Goal: Task Accomplishment & Management: Manage account settings

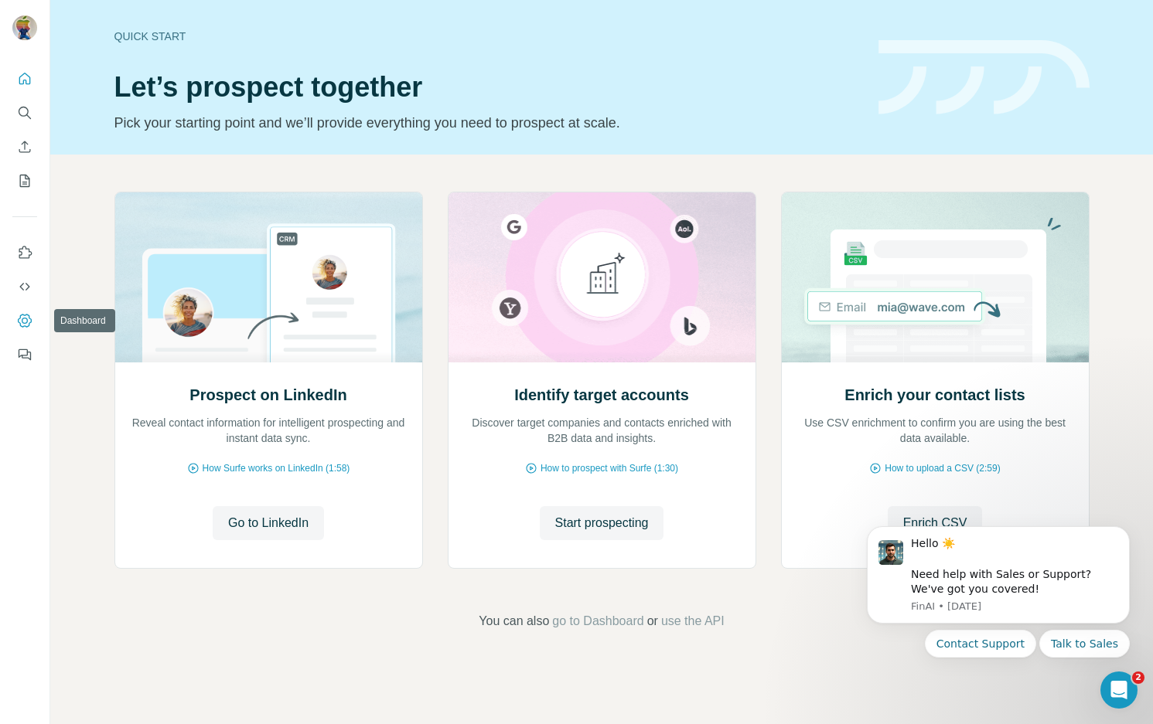
click at [29, 319] on icon "Dashboard" at bounding box center [24, 320] width 15 height 15
click at [29, 84] on icon "Quick start" at bounding box center [25, 79] width 12 height 12
click at [29, 114] on icon "Search" at bounding box center [24, 112] width 15 height 15
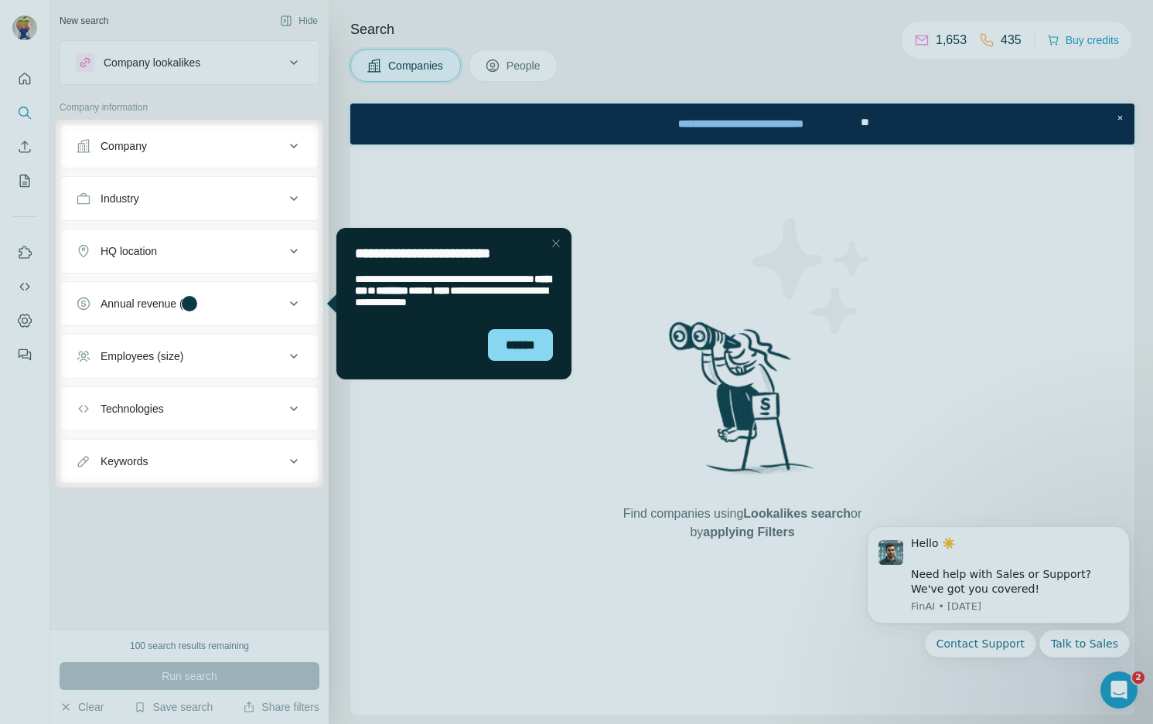
click at [19, 146] on div at bounding box center [28, 304] width 56 height 368
click at [26, 148] on div at bounding box center [28, 304] width 56 height 368
click at [527, 344] on div "******" at bounding box center [520, 345] width 65 height 32
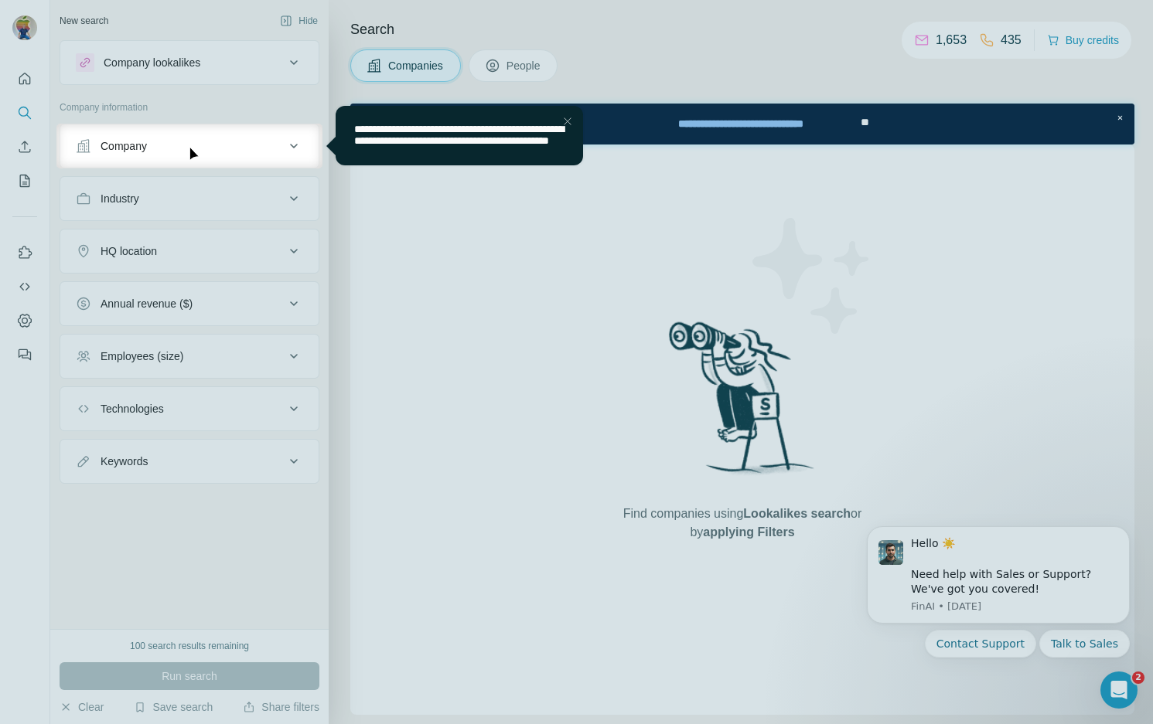
click at [27, 117] on div at bounding box center [576, 62] width 1153 height 124
drag, startPoint x: 29, startPoint y: 244, endPoint x: 28, endPoint y: 186, distance: 58.0
click at [29, 244] on div at bounding box center [576, 447] width 1153 height 556
click at [584, 248] on div at bounding box center [576, 447] width 1153 height 556
click at [680, 22] on div at bounding box center [576, 62] width 1153 height 124
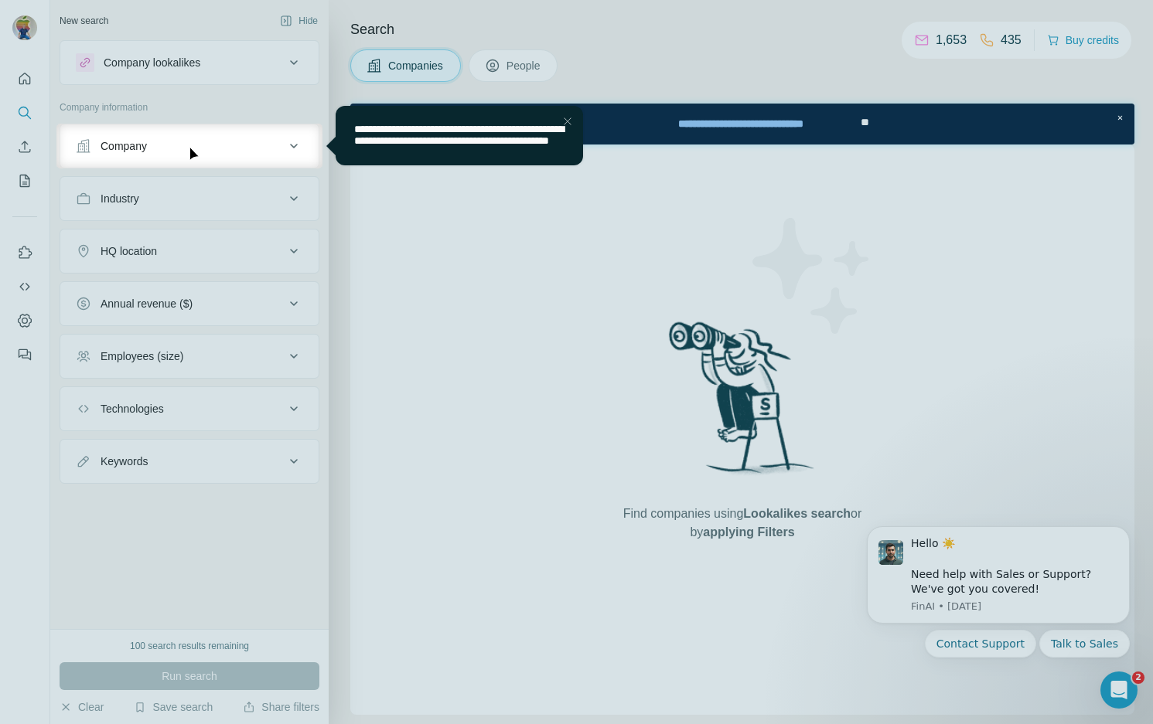
click at [475, 146] on span "**********" at bounding box center [458, 135] width 209 height 22
click at [565, 118] on div "Close Step" at bounding box center [567, 121] width 19 height 19
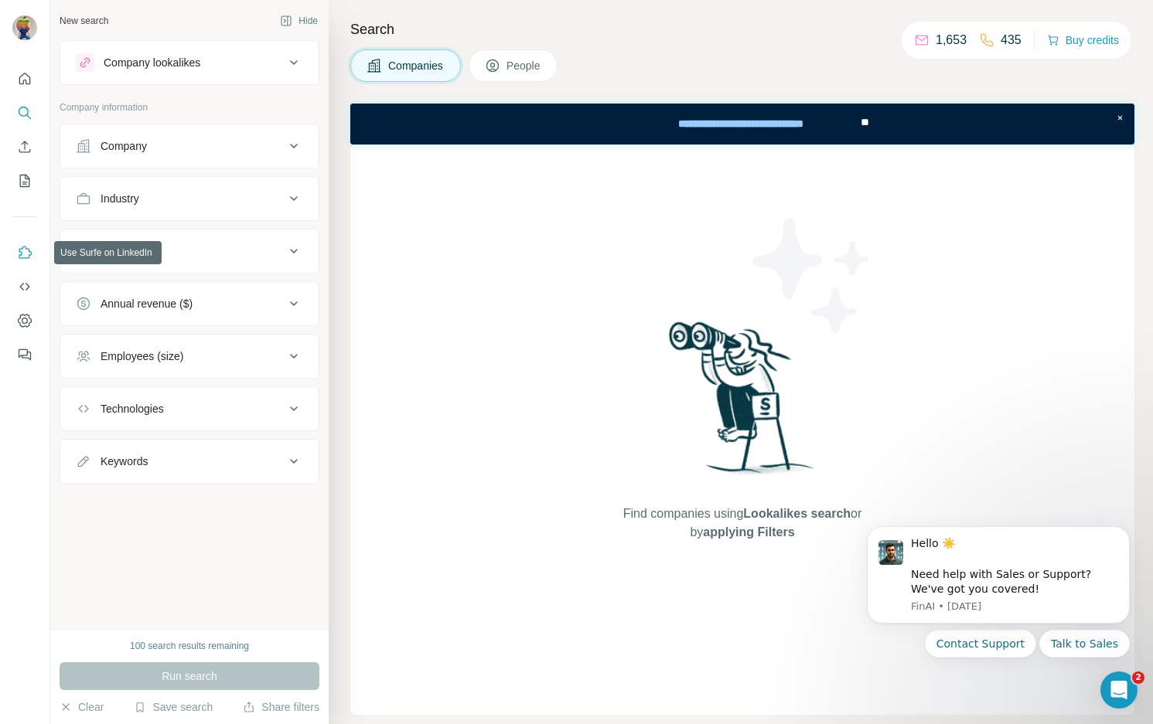
click at [28, 259] on icon "Use Surfe on LinkedIn" at bounding box center [24, 252] width 15 height 15
click at [26, 316] on icon "Dashboard" at bounding box center [24, 320] width 15 height 15
click at [26, 287] on icon "Use Surfe API" at bounding box center [24, 286] width 15 height 15
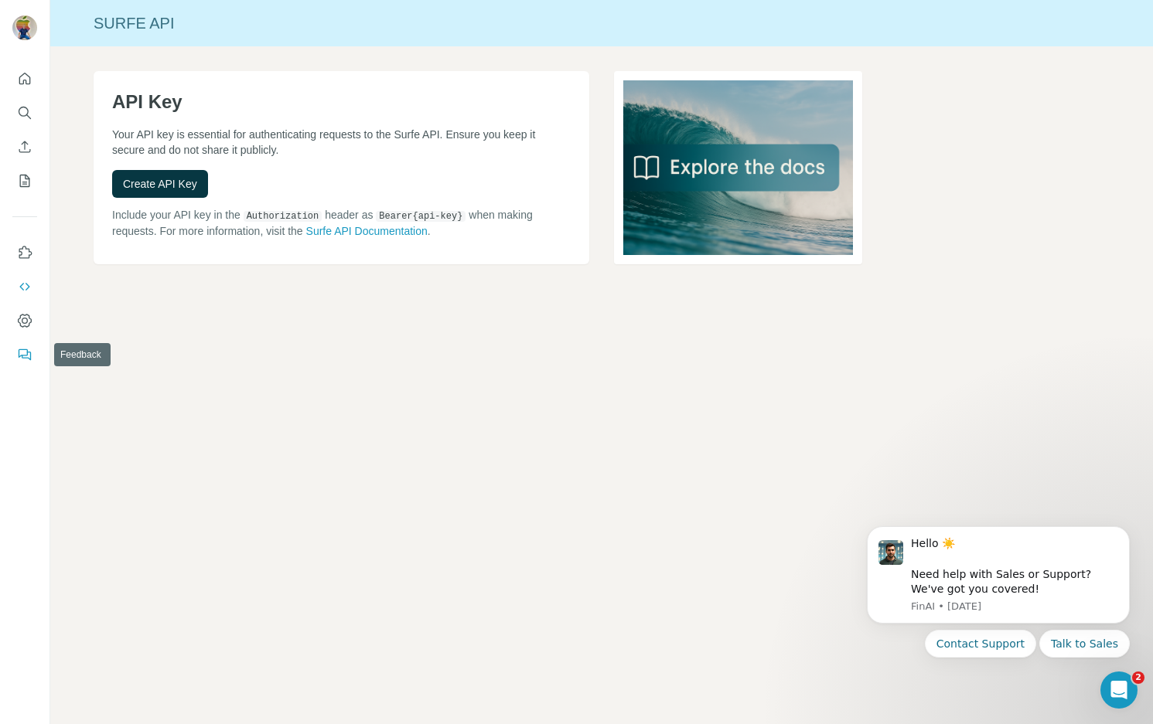
click at [32, 356] on button "Feedback" at bounding box center [24, 355] width 25 height 28
click at [26, 316] on icon "Dashboard" at bounding box center [24, 320] width 15 height 15
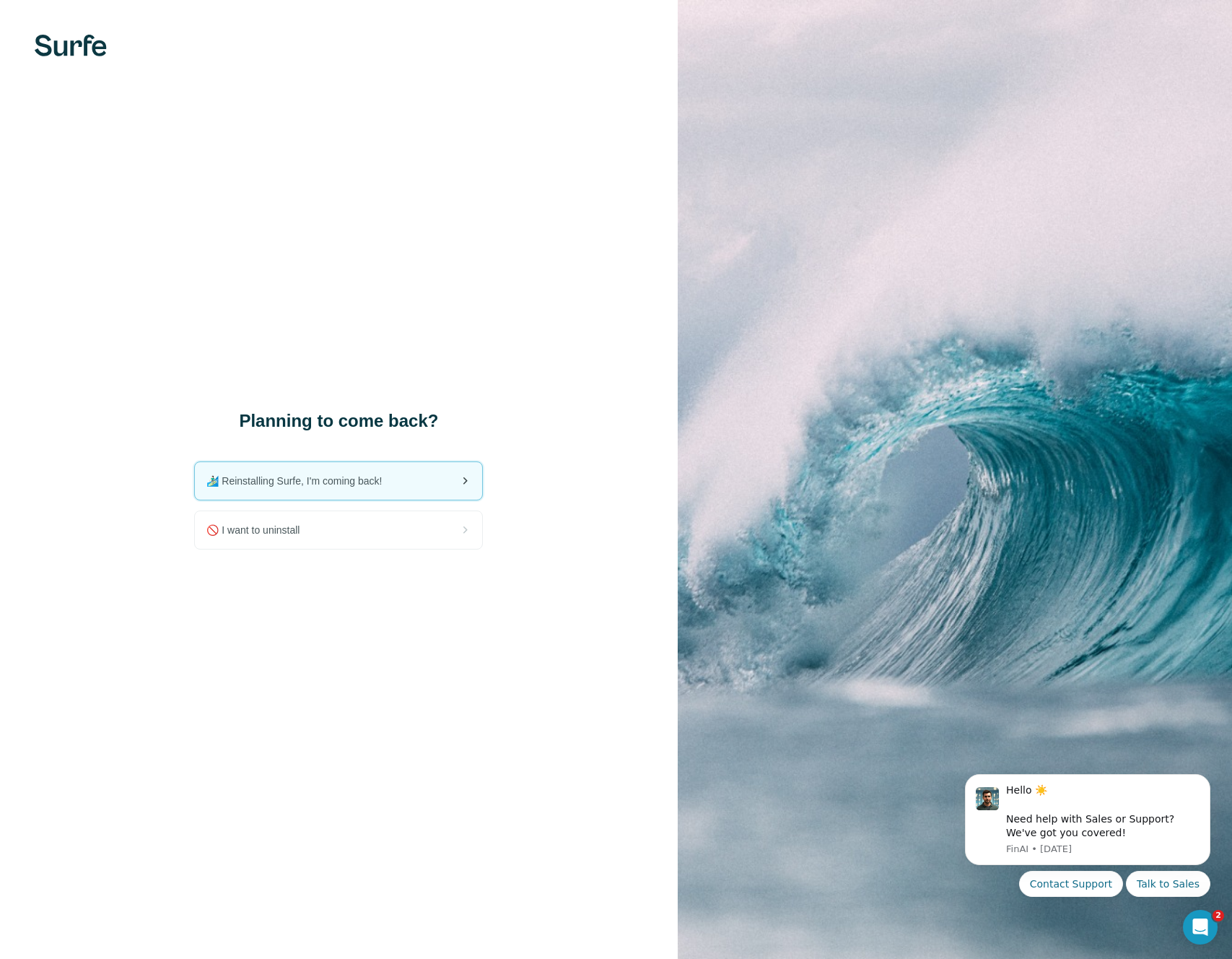
click at [377, 471] on div "🏄🏻‍♂️ Reinstalling Surfe, I'm coming back!" at bounding box center [339, 481] width 287 height 37
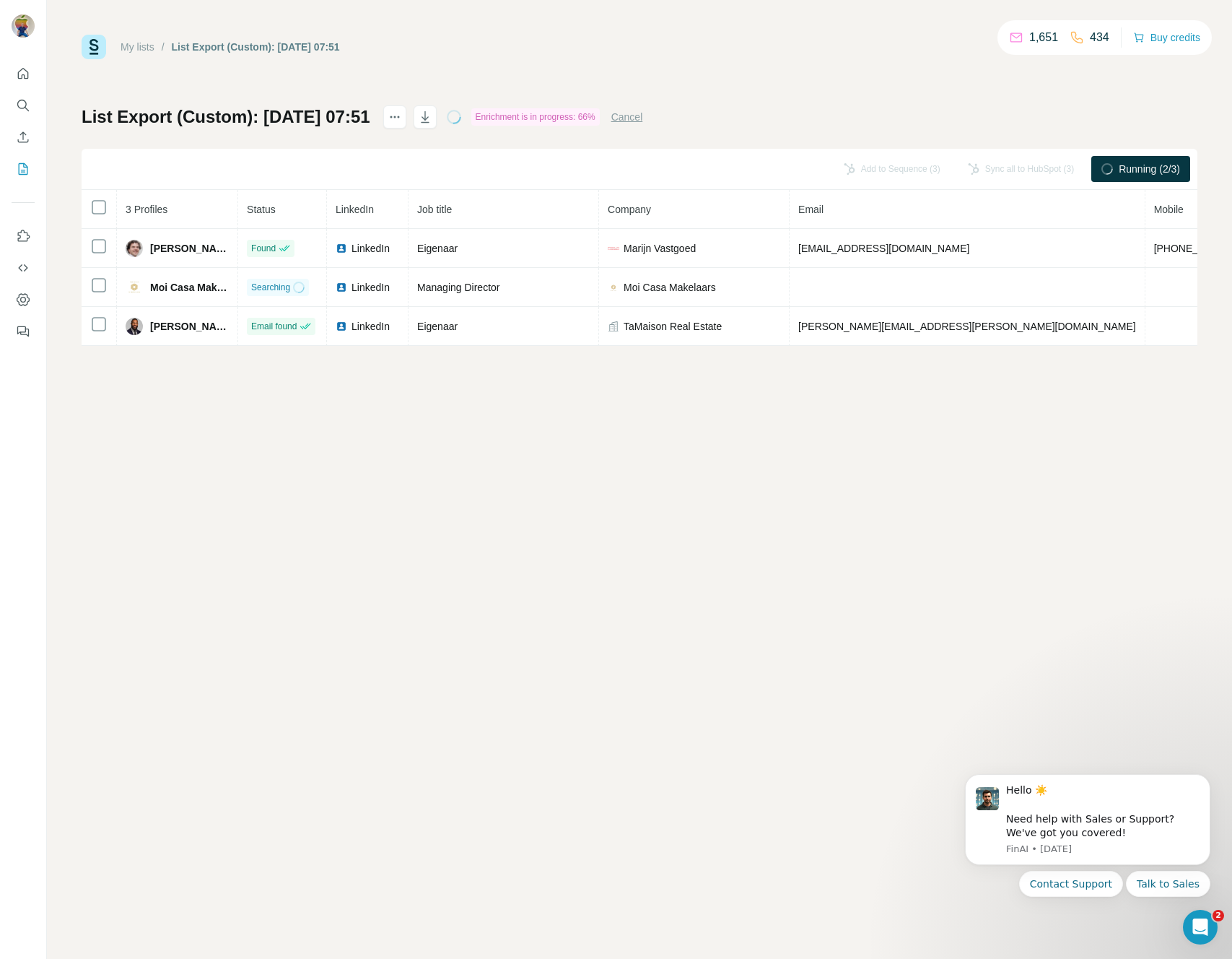
click at [924, 518] on div "My lists / List Export (Custom): 10/10/2025 07:51 1,651 434 Buy credits List Ex…" at bounding box center [638, 479] width 1184 height 959
click at [913, 168] on button "Sync all to HubSpot (3)" at bounding box center [937, 168] width 126 height 21
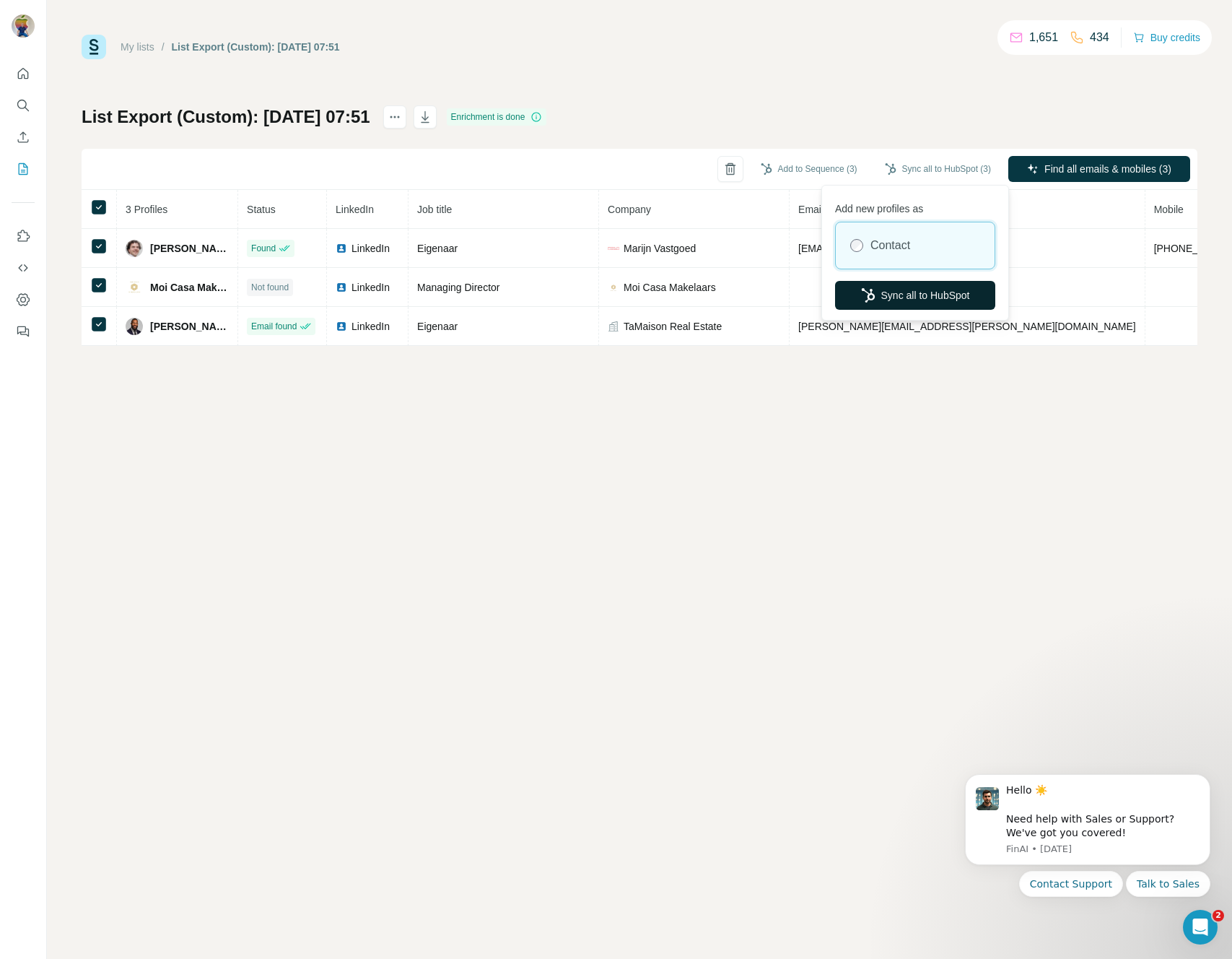
click at [917, 297] on button "Sync all to HubSpot" at bounding box center [915, 295] width 161 height 29
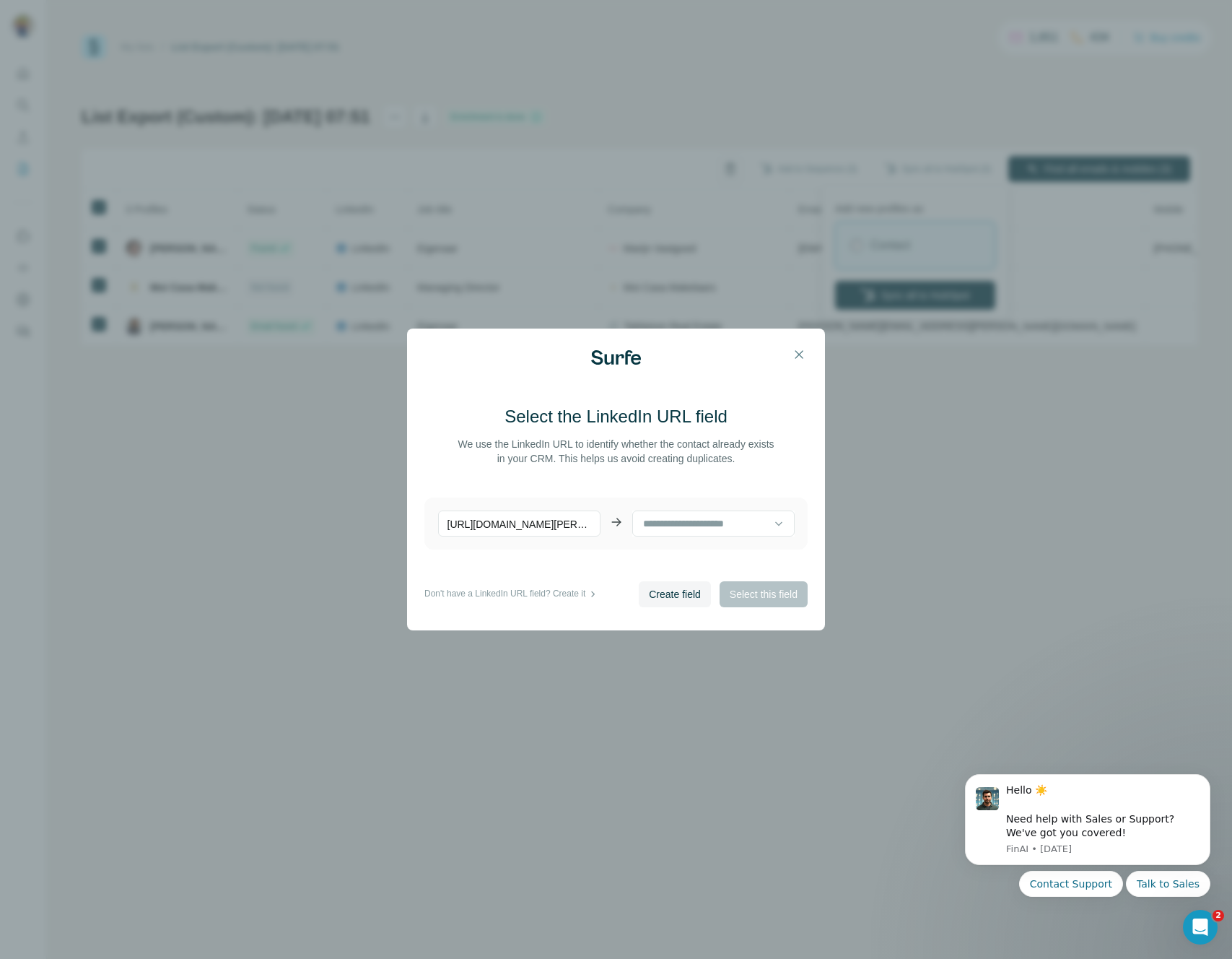
click at [561, 529] on p "https://www.linkedin.com/in/david-maurice-chevalier/" at bounding box center [519, 524] width 162 height 26
click at [681, 528] on input at bounding box center [707, 523] width 132 height 16
click at [553, 520] on p "https://www.linkedin.com/in/david-maurice-chevalier/" at bounding box center [519, 524] width 162 height 26
drag, startPoint x: 561, startPoint y: 523, endPoint x: 605, endPoint y: 520, distance: 44.1
click at [564, 523] on p "https://www.linkedin.com/in/david-maurice-chevalier/" at bounding box center [519, 524] width 162 height 26
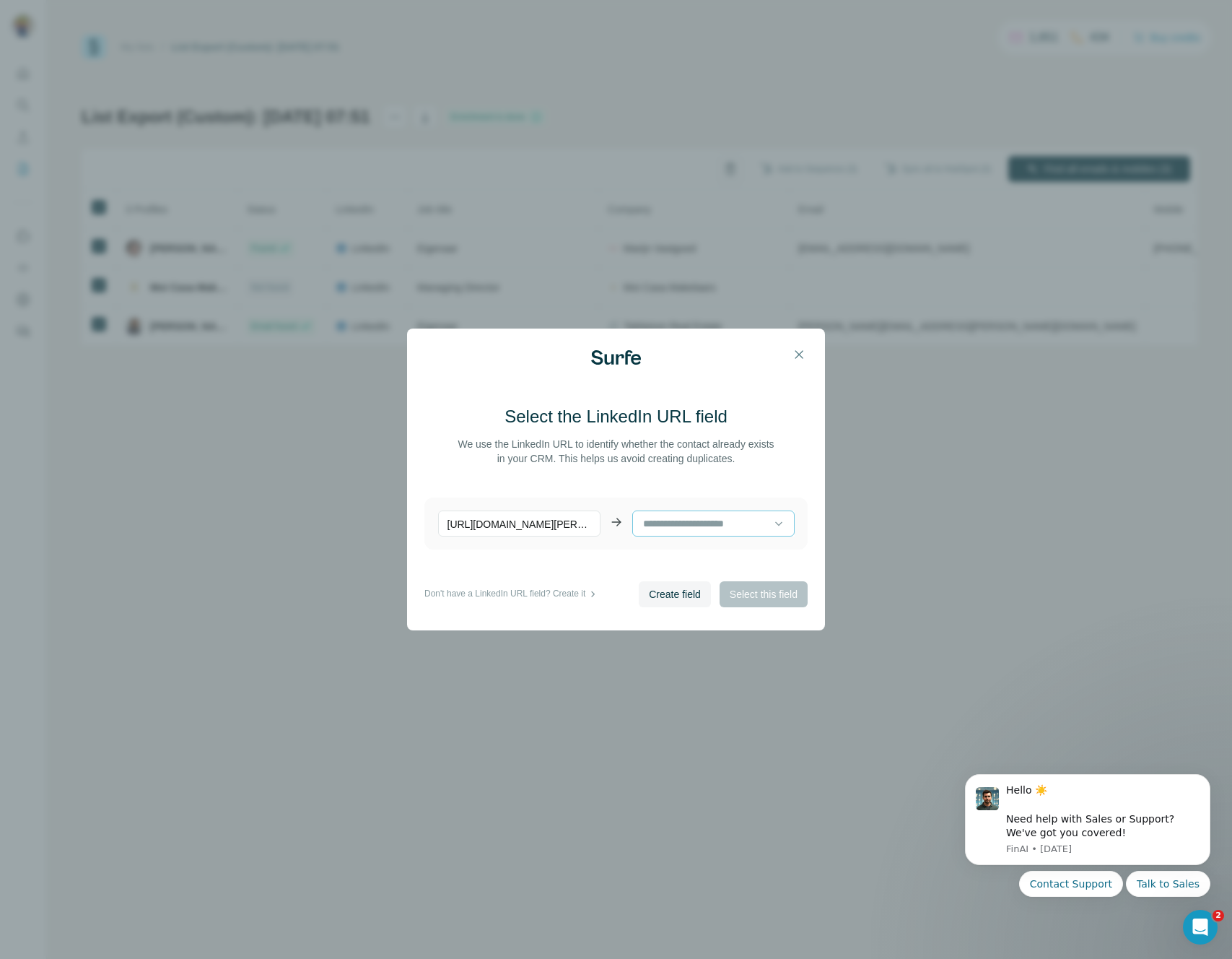
click at [667, 521] on input at bounding box center [707, 523] width 132 height 16
click at [711, 562] on p "No results. Let's try again!" at bounding box center [707, 559] width 116 height 14
click at [649, 595] on span "Create field" at bounding box center [675, 593] width 52 height 14
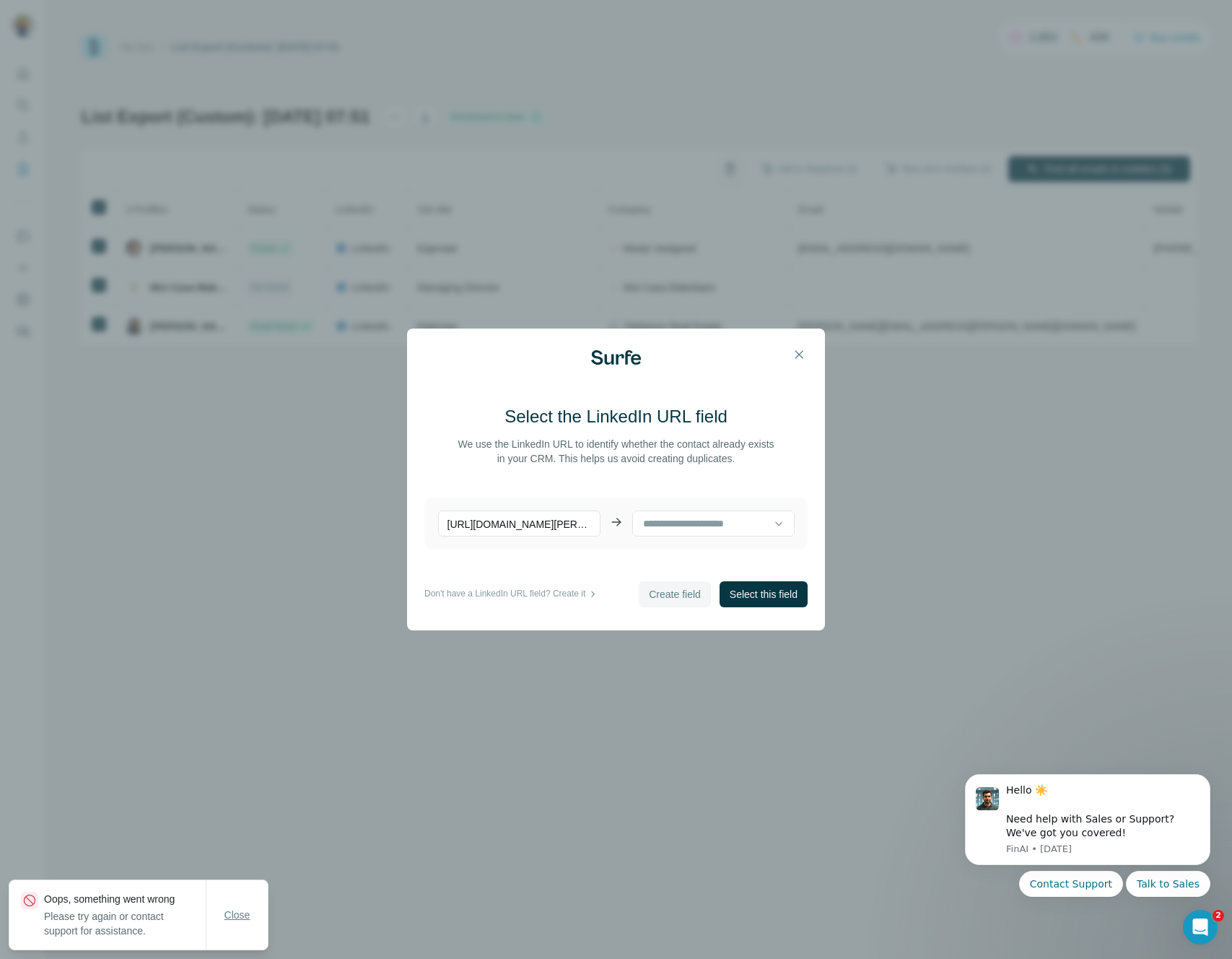
click at [231, 918] on span "Close" at bounding box center [237, 914] width 26 height 14
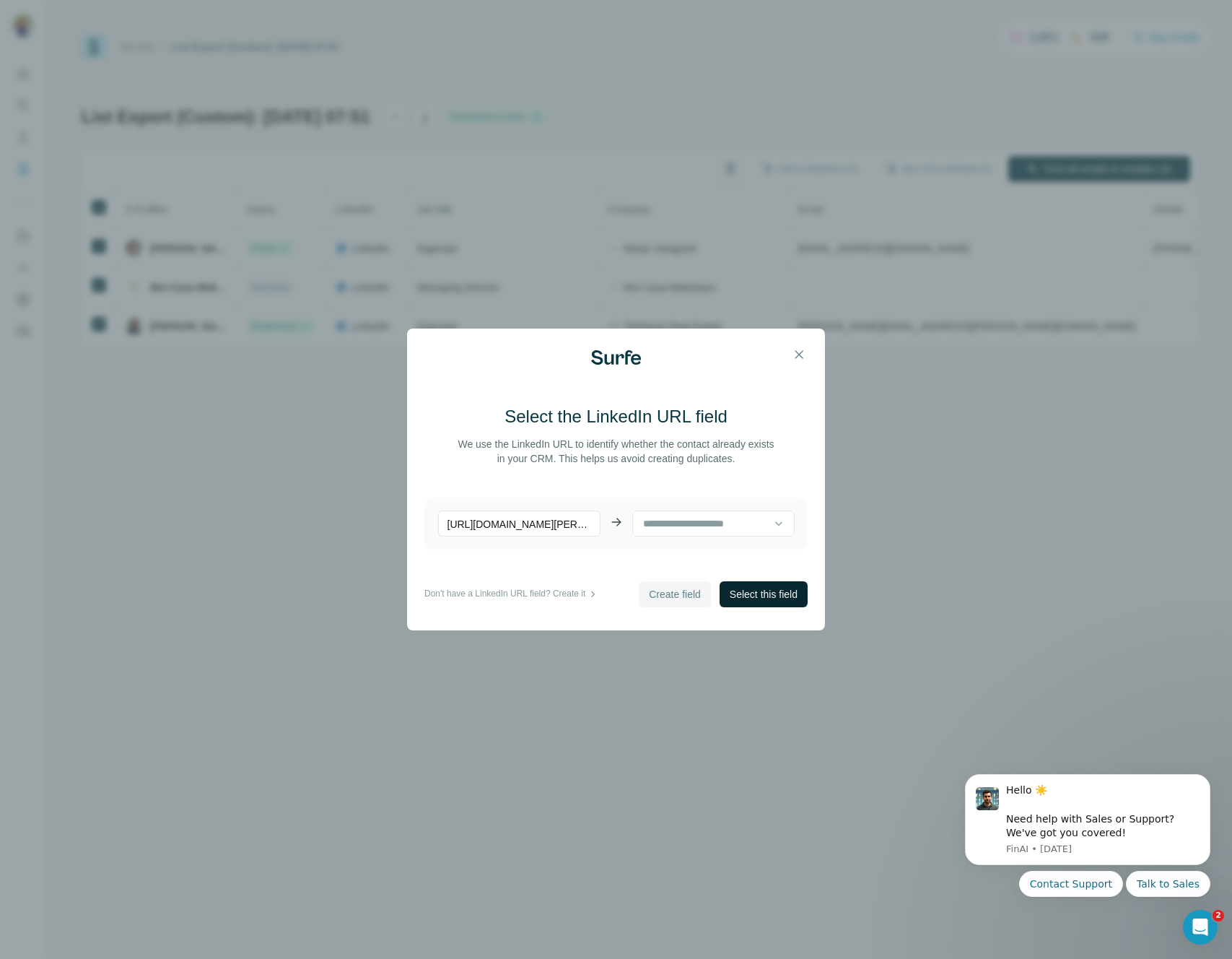
click at [796, 590] on span "Select this field" at bounding box center [763, 593] width 68 height 14
click at [755, 593] on span "Select this field" at bounding box center [763, 593] width 68 height 14
click at [797, 360] on icon "button" at bounding box center [798, 354] width 14 height 14
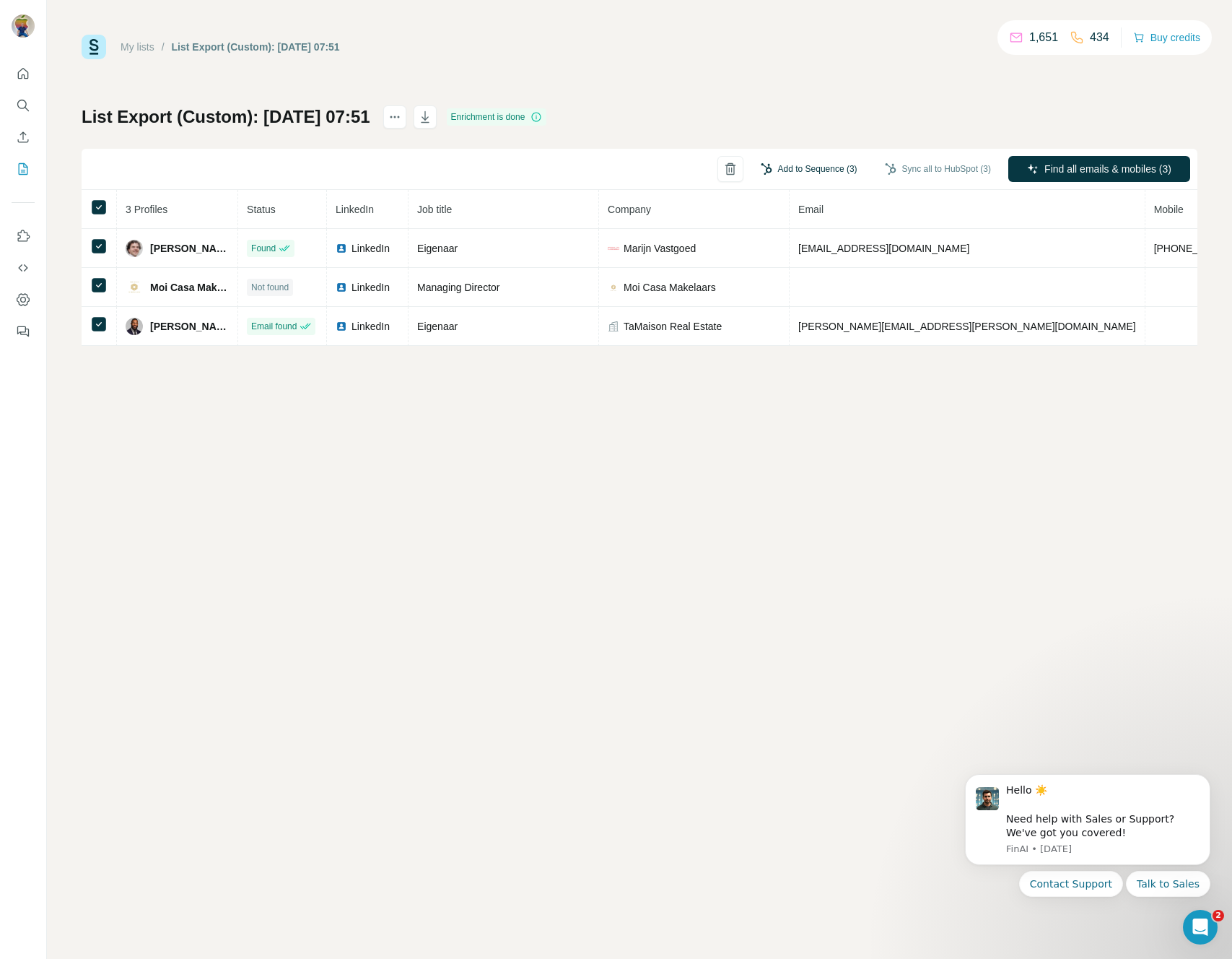
click at [804, 164] on button "Add to Sequence (3)" at bounding box center [808, 168] width 117 height 21
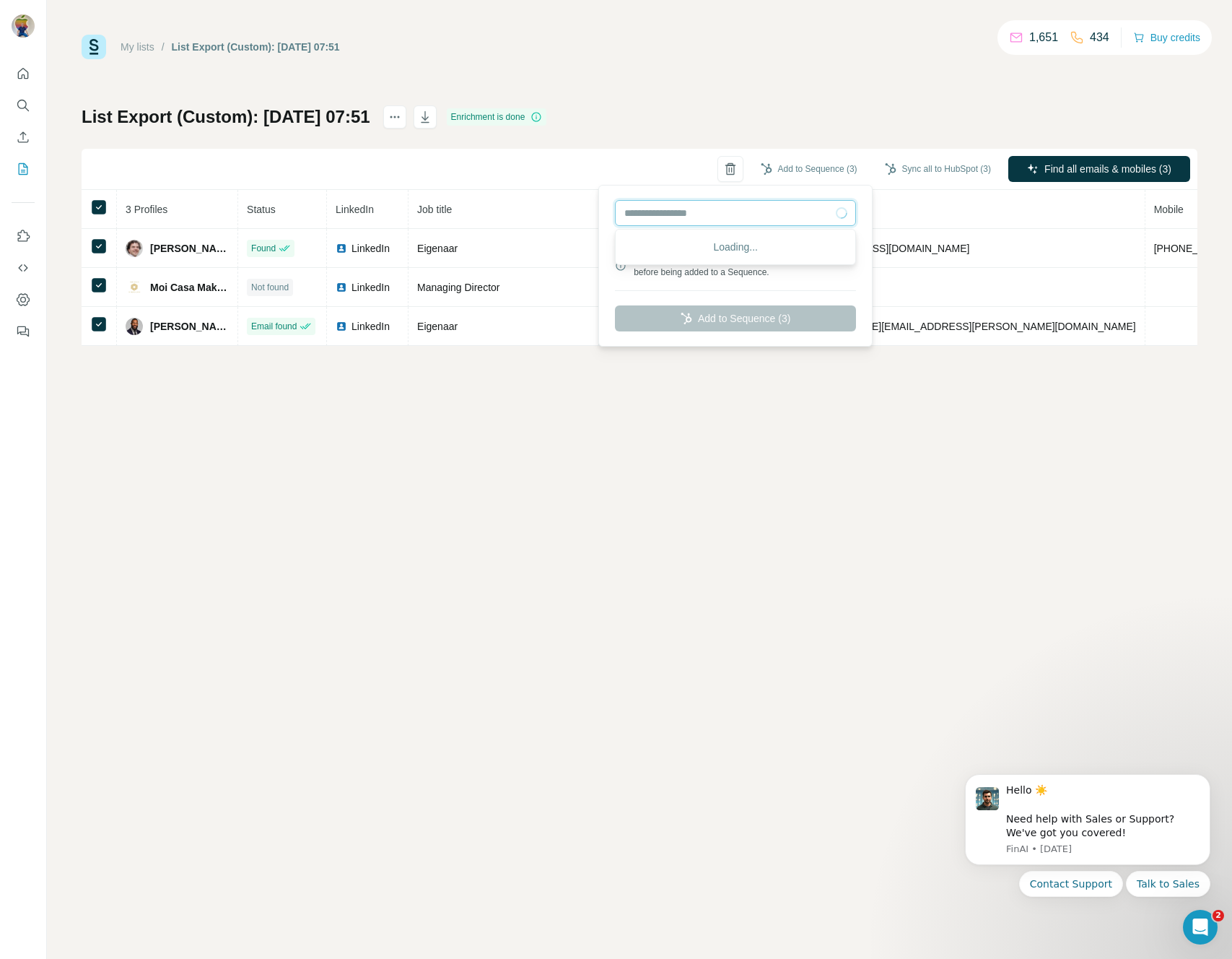
click at [715, 204] on input "text" at bounding box center [735, 213] width 241 height 26
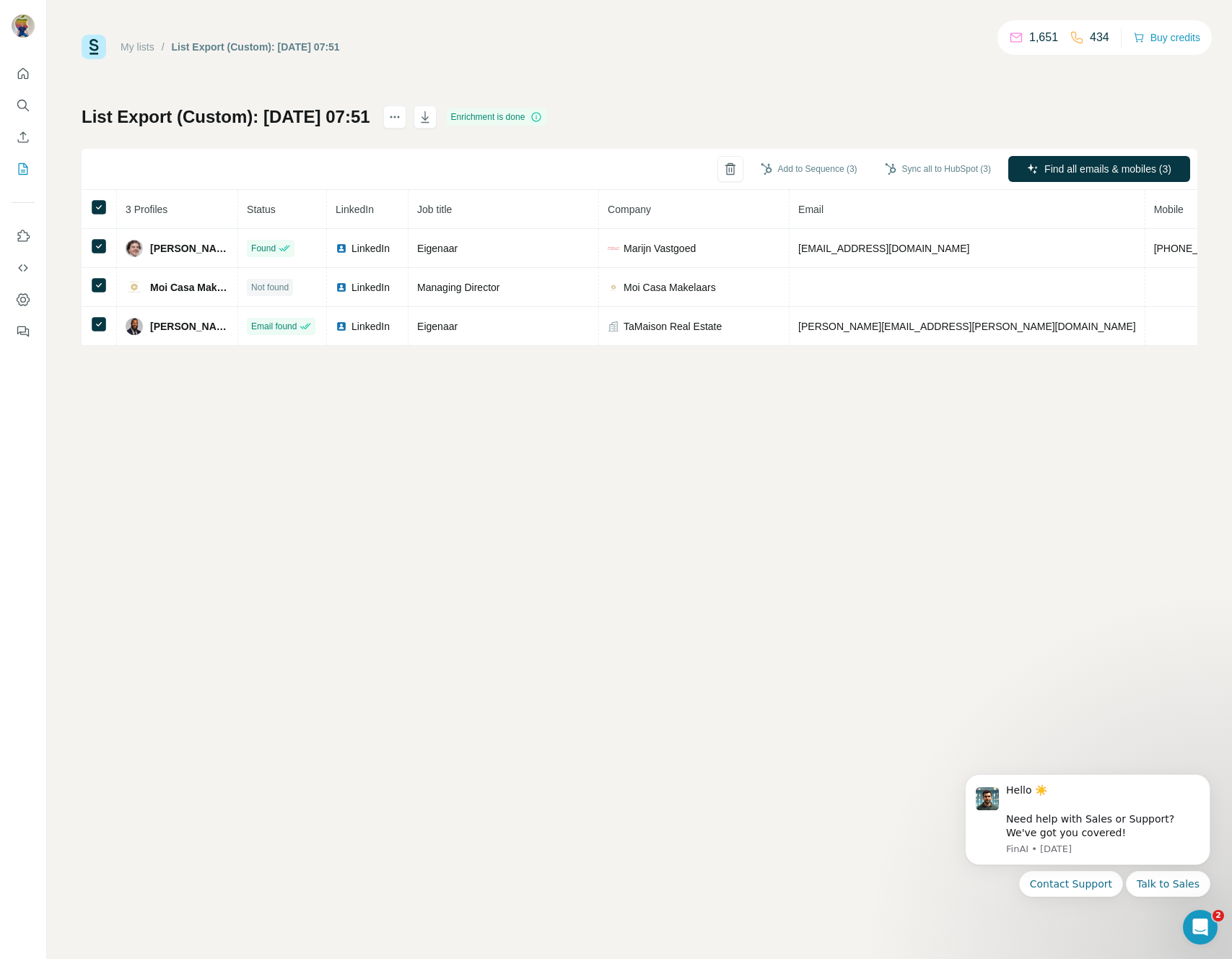
click at [776, 413] on div "My lists / List Export (Custom): 10/10/2025 07:51 1,651 434 Buy credits List Ex…" at bounding box center [638, 479] width 1184 height 959
click at [917, 174] on button "Sync all to HubSpot (3)" at bounding box center [937, 168] width 126 height 21
click at [880, 402] on div "My lists / List Export (Custom): 10/10/2025 07:51 1,651 434 Buy credits List Ex…" at bounding box center [638, 479] width 1184 height 959
click at [917, 170] on button "Sync all to HubSpot (3)" at bounding box center [937, 168] width 126 height 21
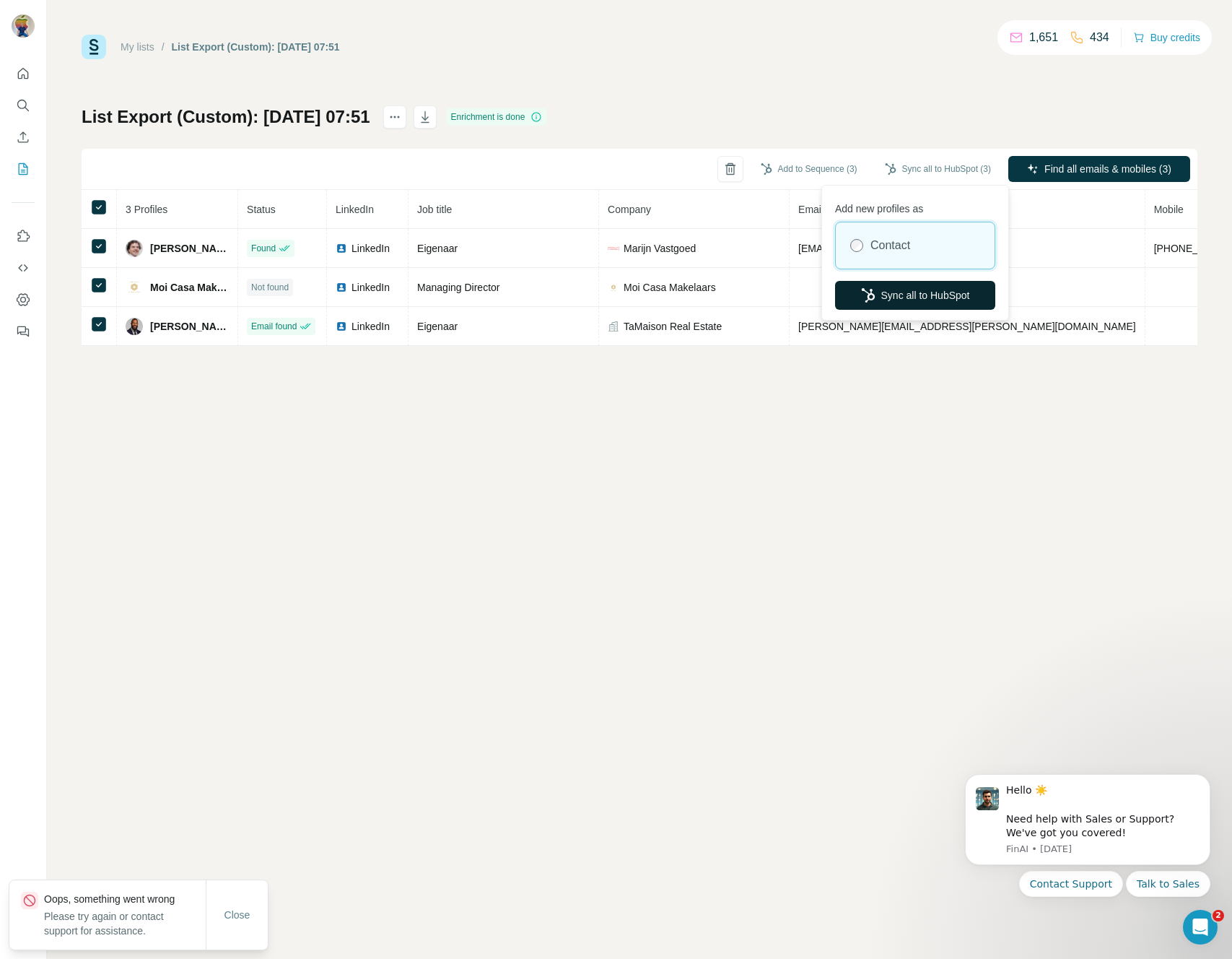
click at [902, 301] on button "Sync all to HubSpot" at bounding box center [915, 295] width 161 height 29
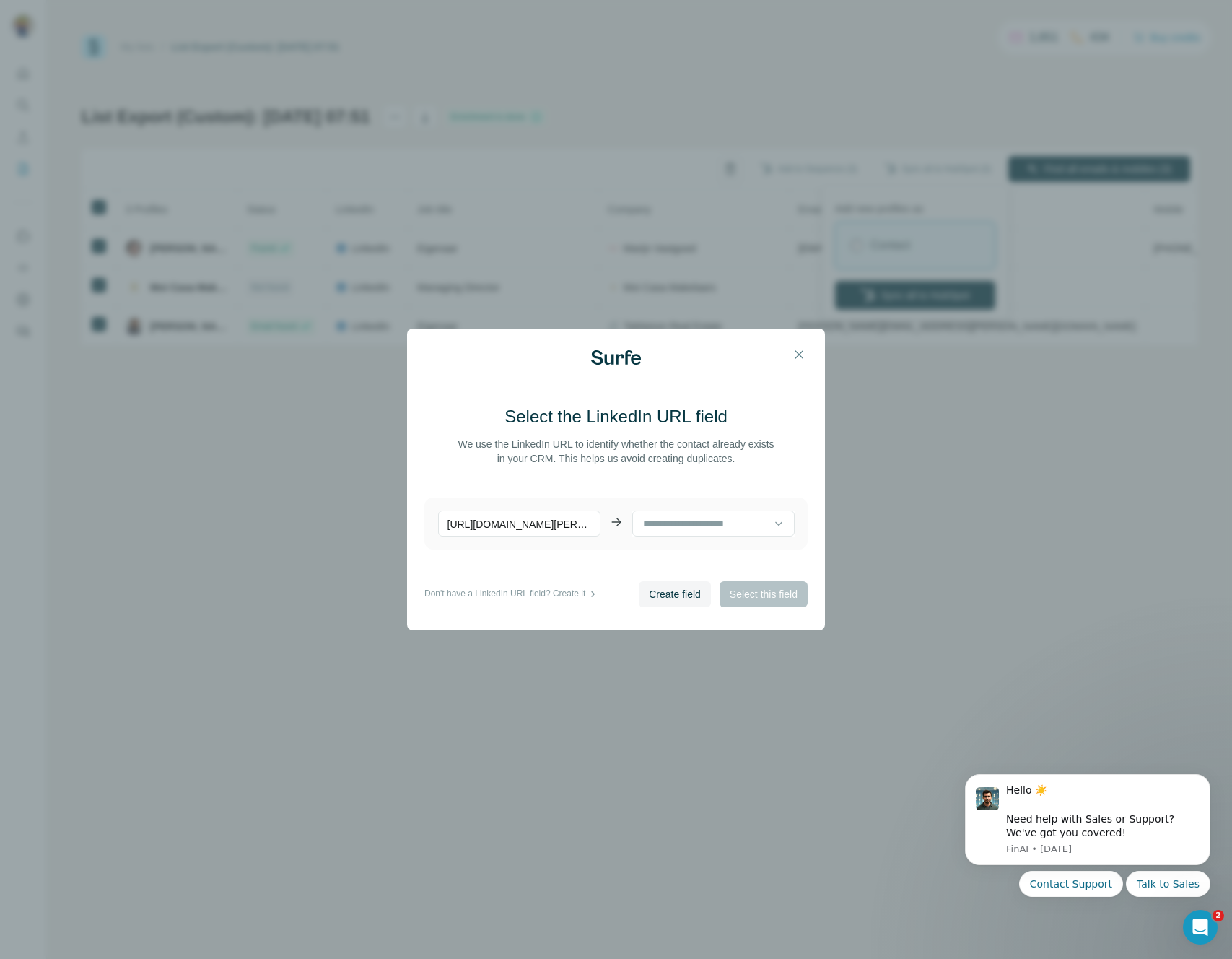
click at [621, 524] on icon at bounding box center [615, 521] width 14 height 14
click at [771, 526] on icon at bounding box center [777, 523] width 14 height 14
click at [710, 561] on p "No results. Let's try again!" at bounding box center [707, 559] width 116 height 14
click at [676, 598] on span "Create field" at bounding box center [675, 593] width 52 height 14
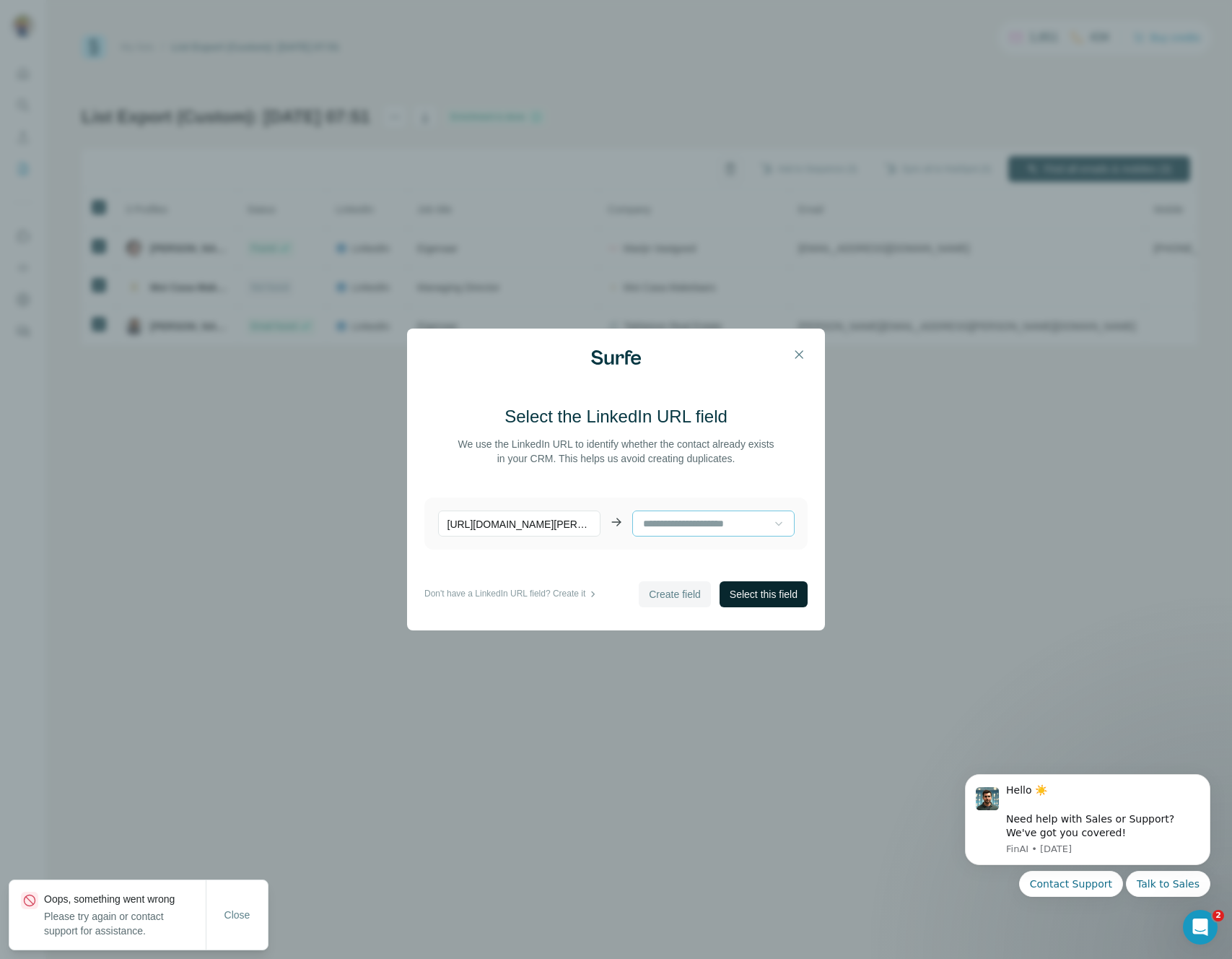
click at [787, 593] on span "Select this field" at bounding box center [763, 593] width 68 height 14
click at [779, 595] on span "Select this field" at bounding box center [763, 593] width 68 height 14
click at [803, 346] on button "button" at bounding box center [798, 354] width 29 height 29
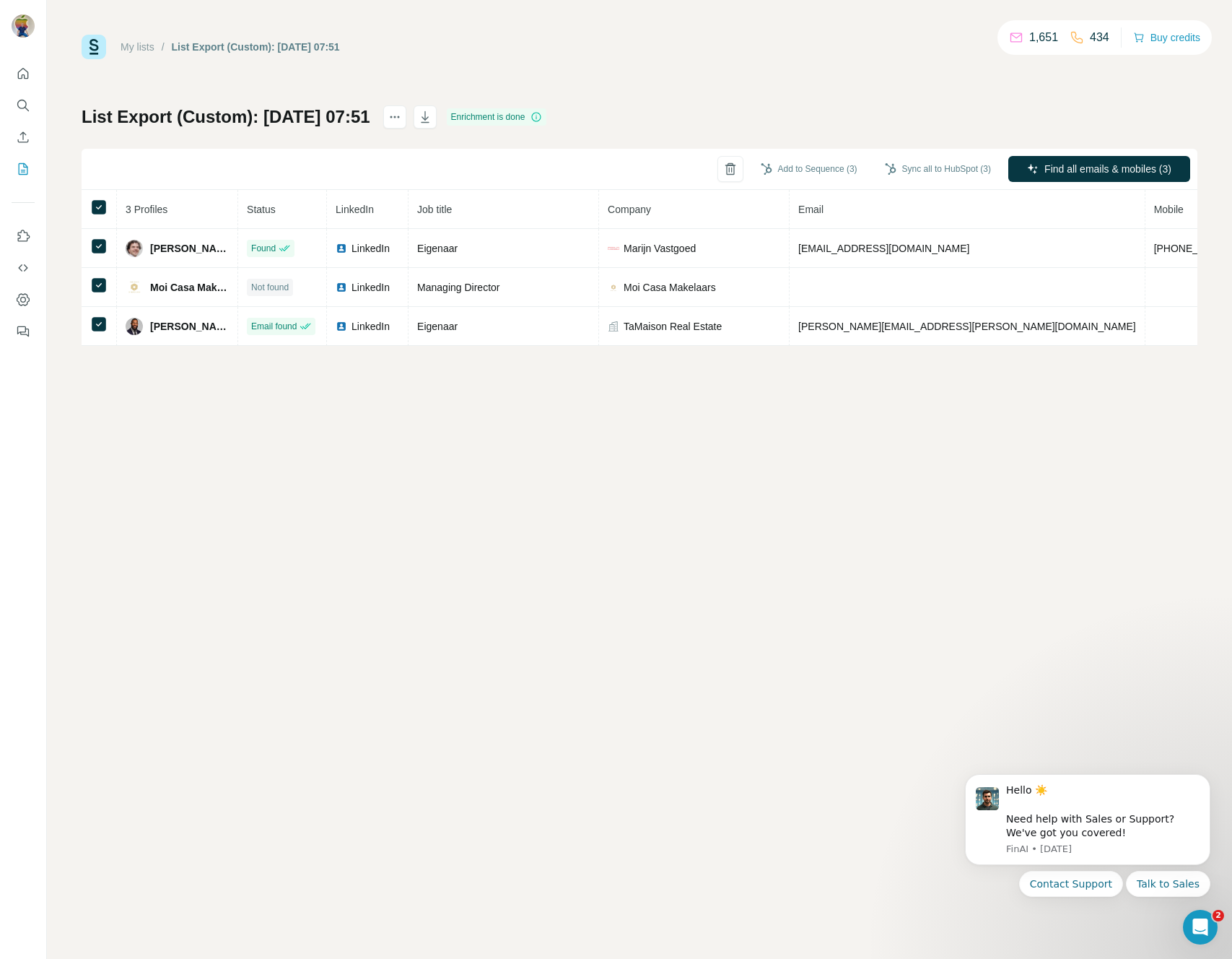
drag, startPoint x: 995, startPoint y: 531, endPoint x: 946, endPoint y: 507, distance: 54.6
click at [995, 531] on div "My lists / List Export (Custom): 10/10/2025 07:51 1,651 434 Buy credits List Ex…" at bounding box center [638, 479] width 1184 height 959
click at [1074, 418] on div "My lists / List Export (Custom): 10/10/2025 07:51 1,651 434 Buy credits List Ex…" at bounding box center [638, 479] width 1184 height 959
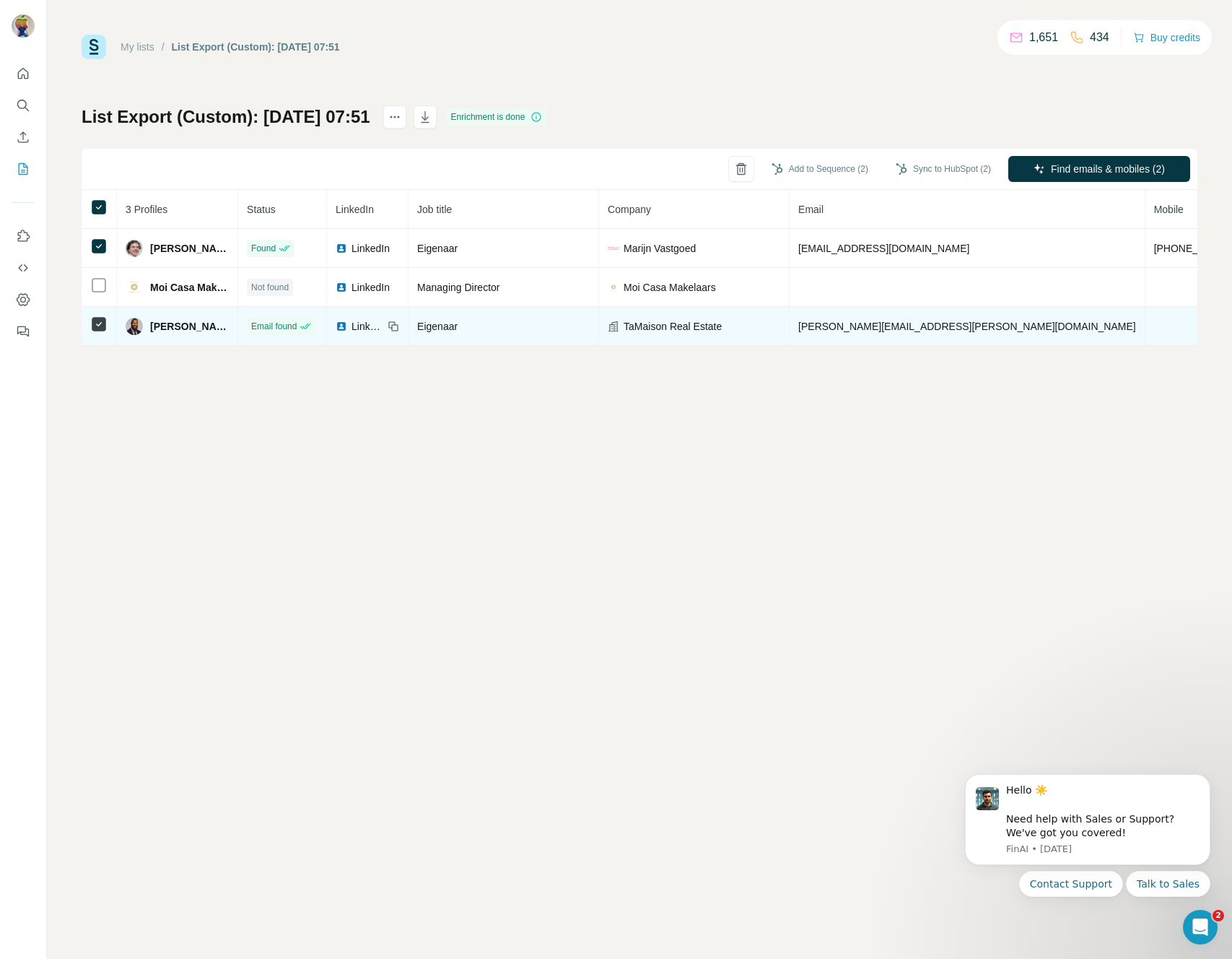
scroll to position [0, 3]
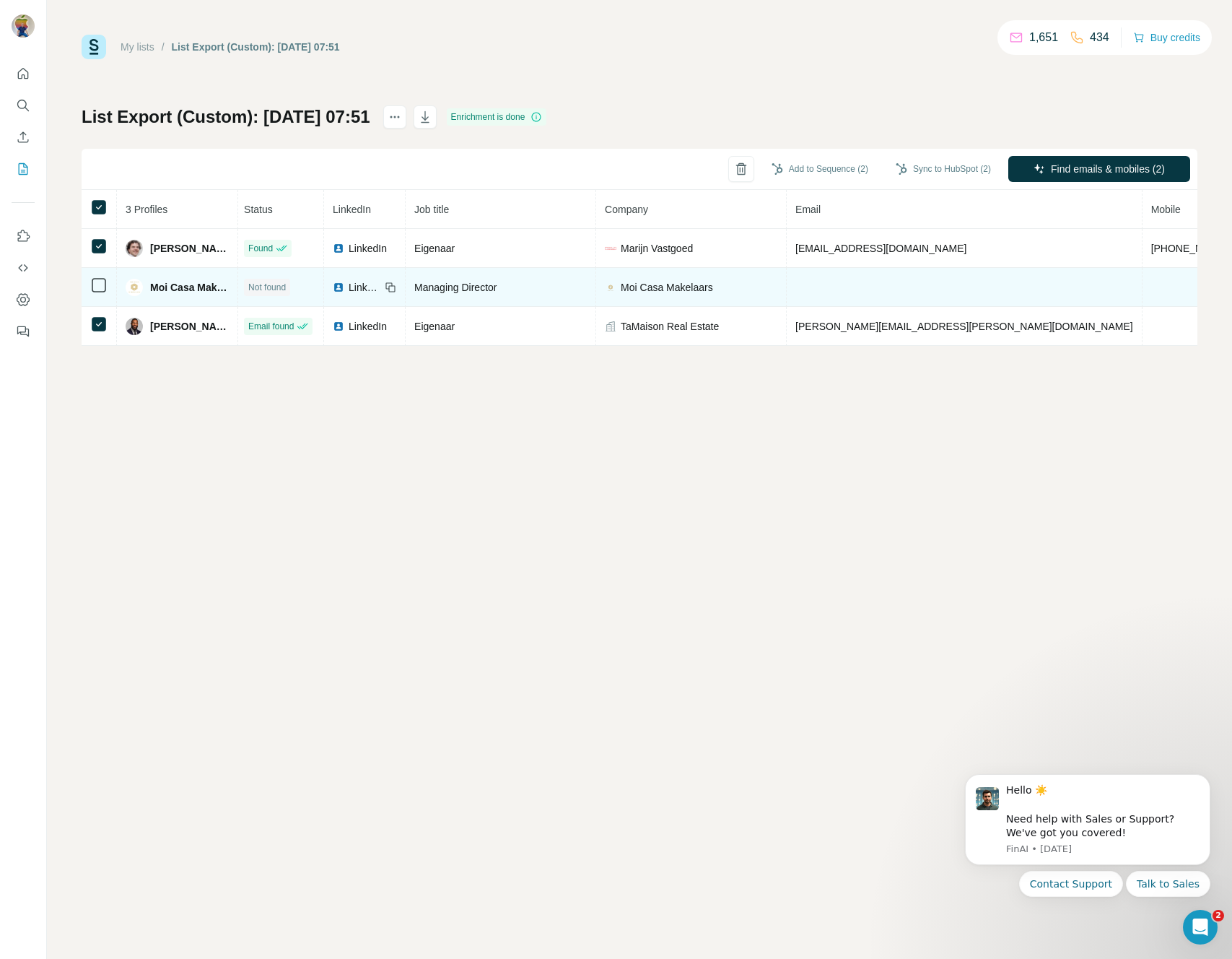
click at [393, 282] on icon at bounding box center [389, 285] width 7 height 7
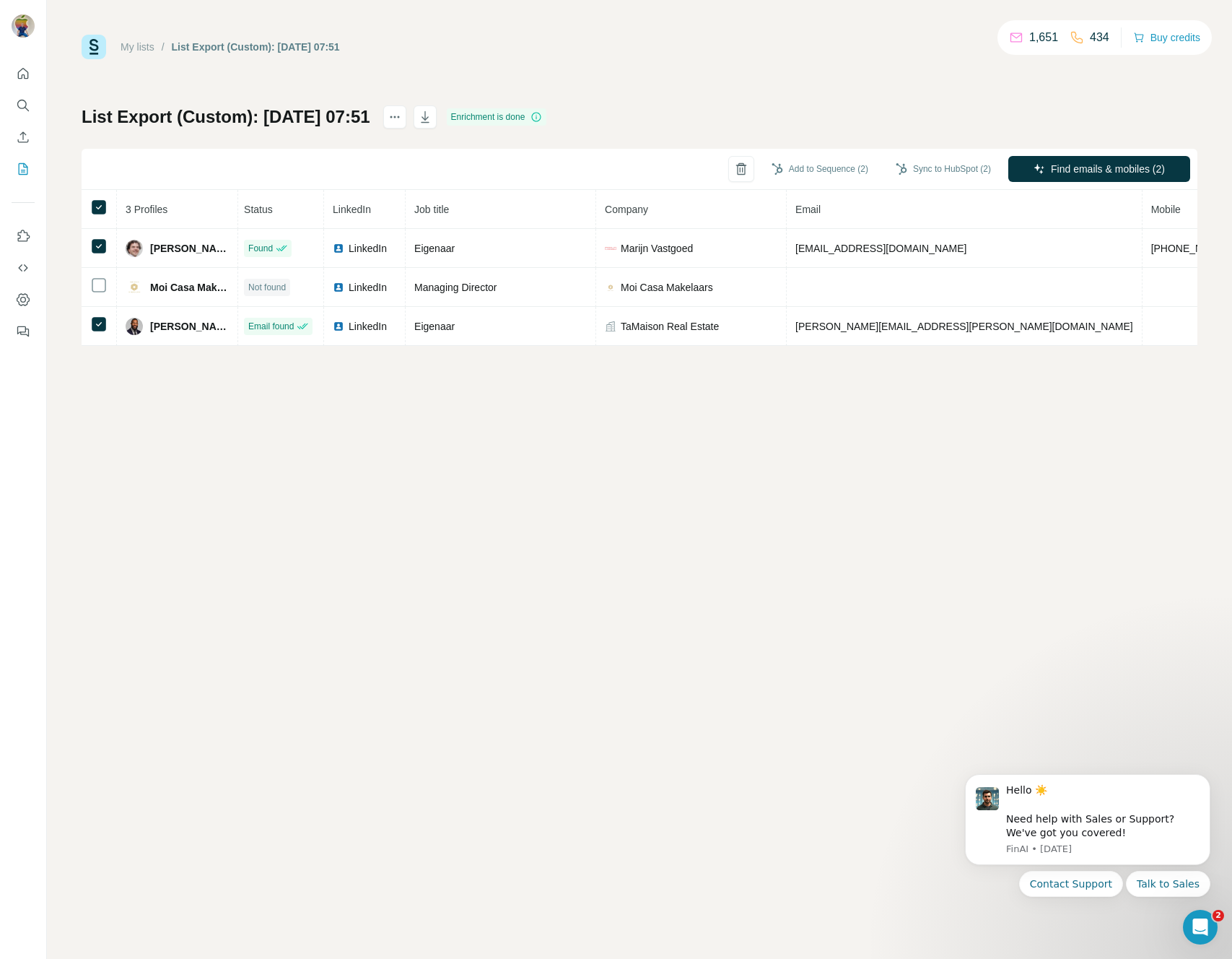
click at [205, 174] on div "Add to Sequence (2) Sync to HubSpot (2) Find emails & mobiles (2)" at bounding box center [638, 169] width 1115 height 41
click at [396, 116] on icon "actions" at bounding box center [394, 117] width 2 height 2
click at [615, 63] on div "My lists / List Export (Custom): 10/10/2025 07:51 1,651 434 Buy credits List Ex…" at bounding box center [638, 190] width 1115 height 311
click at [945, 168] on button "Sync to HubSpot (2)" at bounding box center [943, 168] width 116 height 21
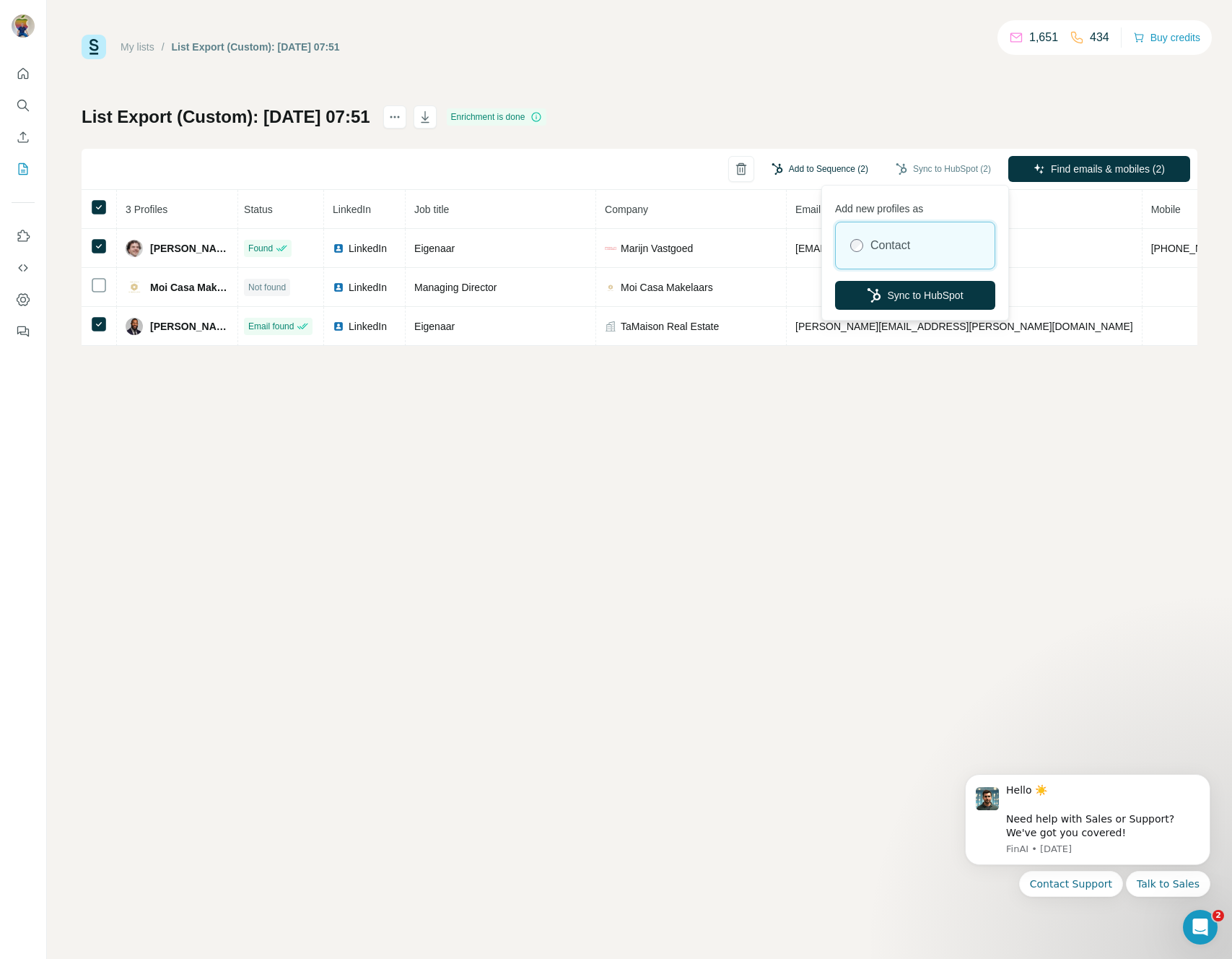
click at [825, 163] on button "Add to Sequence (2)" at bounding box center [819, 168] width 117 height 21
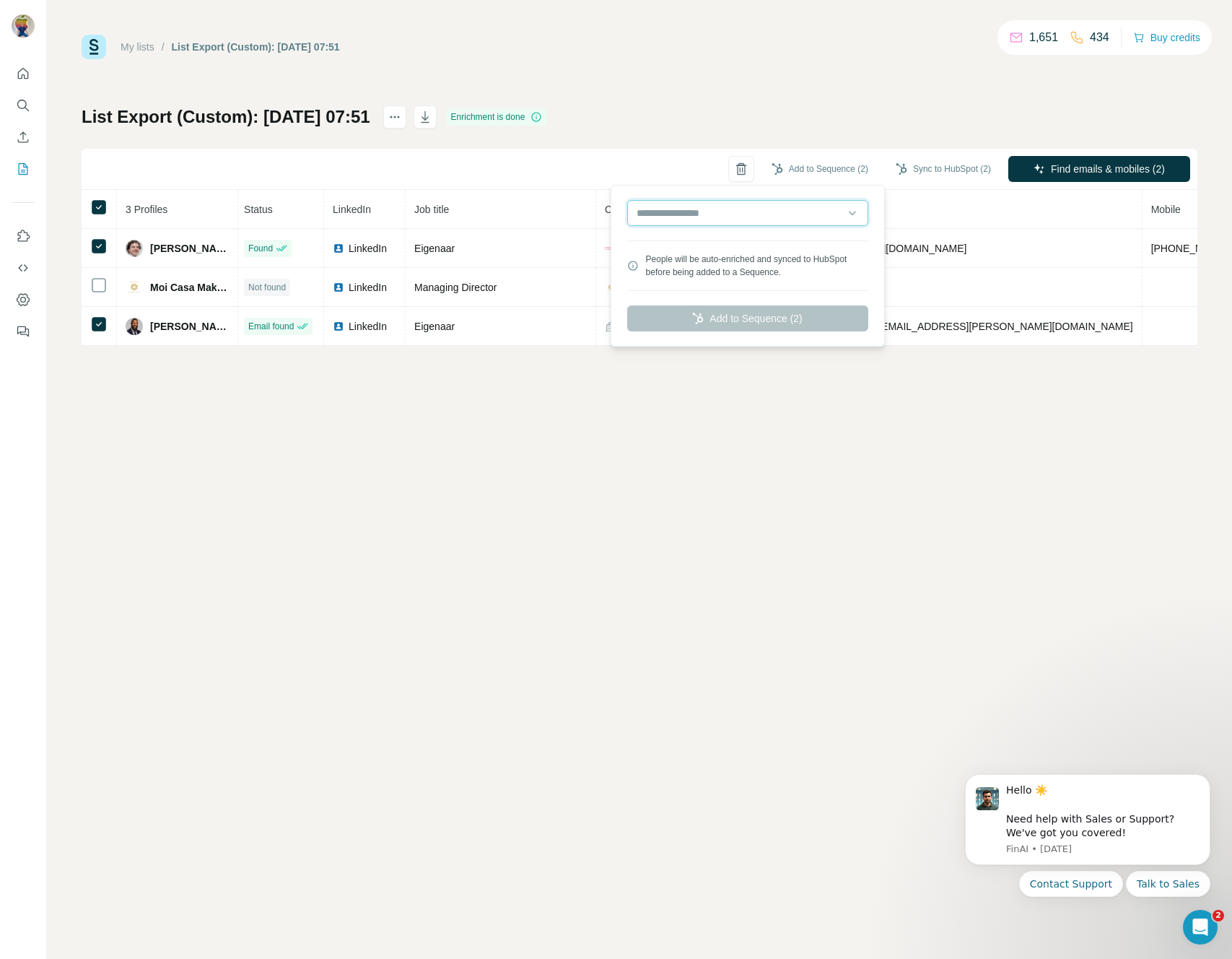
click at [758, 209] on input "text" at bounding box center [748, 213] width 241 height 26
click at [669, 125] on div "List Export (Custom): 10/10/2025 07:51 Enrichment is done Add to Sequence (2) S…" at bounding box center [638, 225] width 1115 height 240
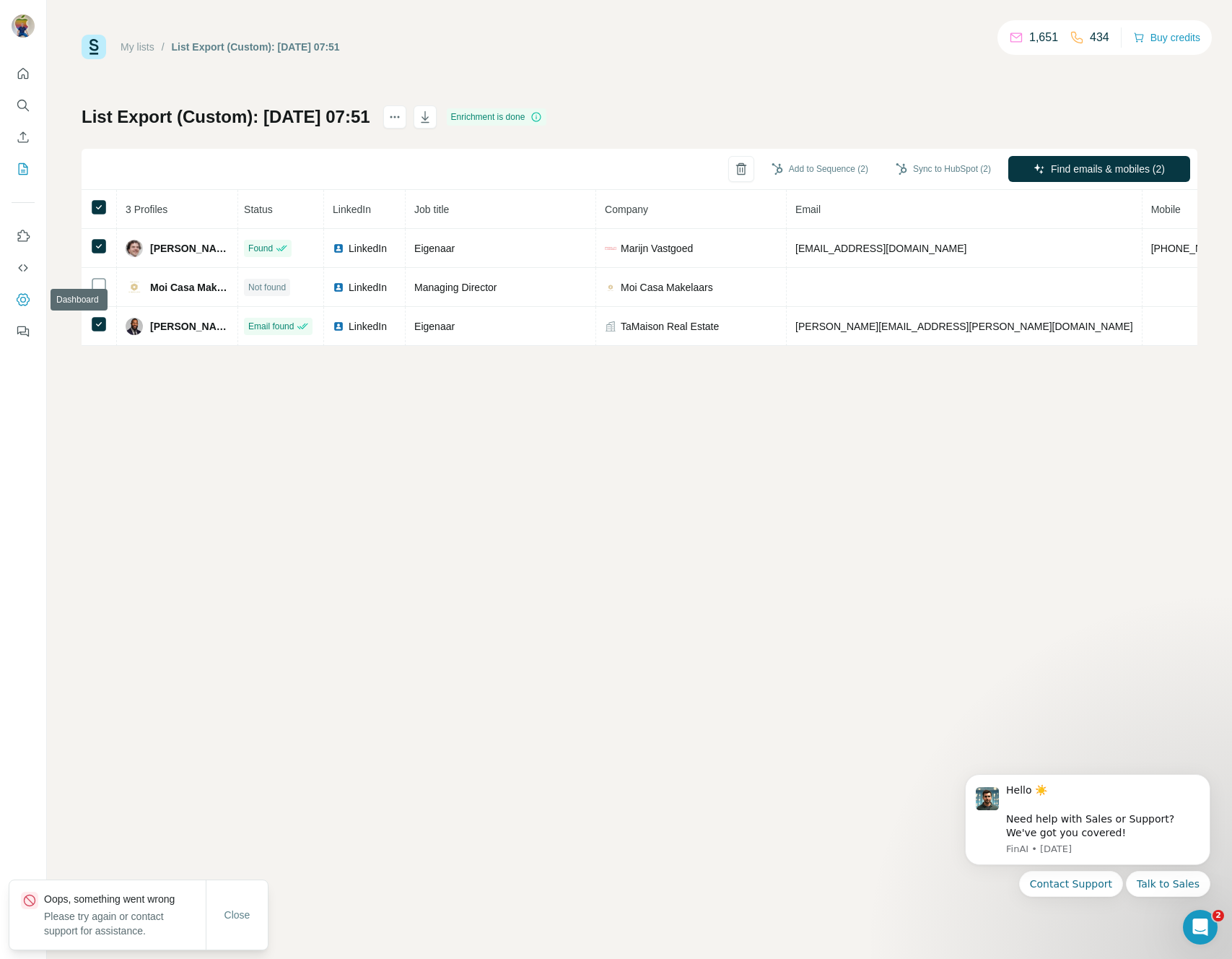
click at [23, 304] on icon "Dashboard" at bounding box center [22, 299] width 14 height 14
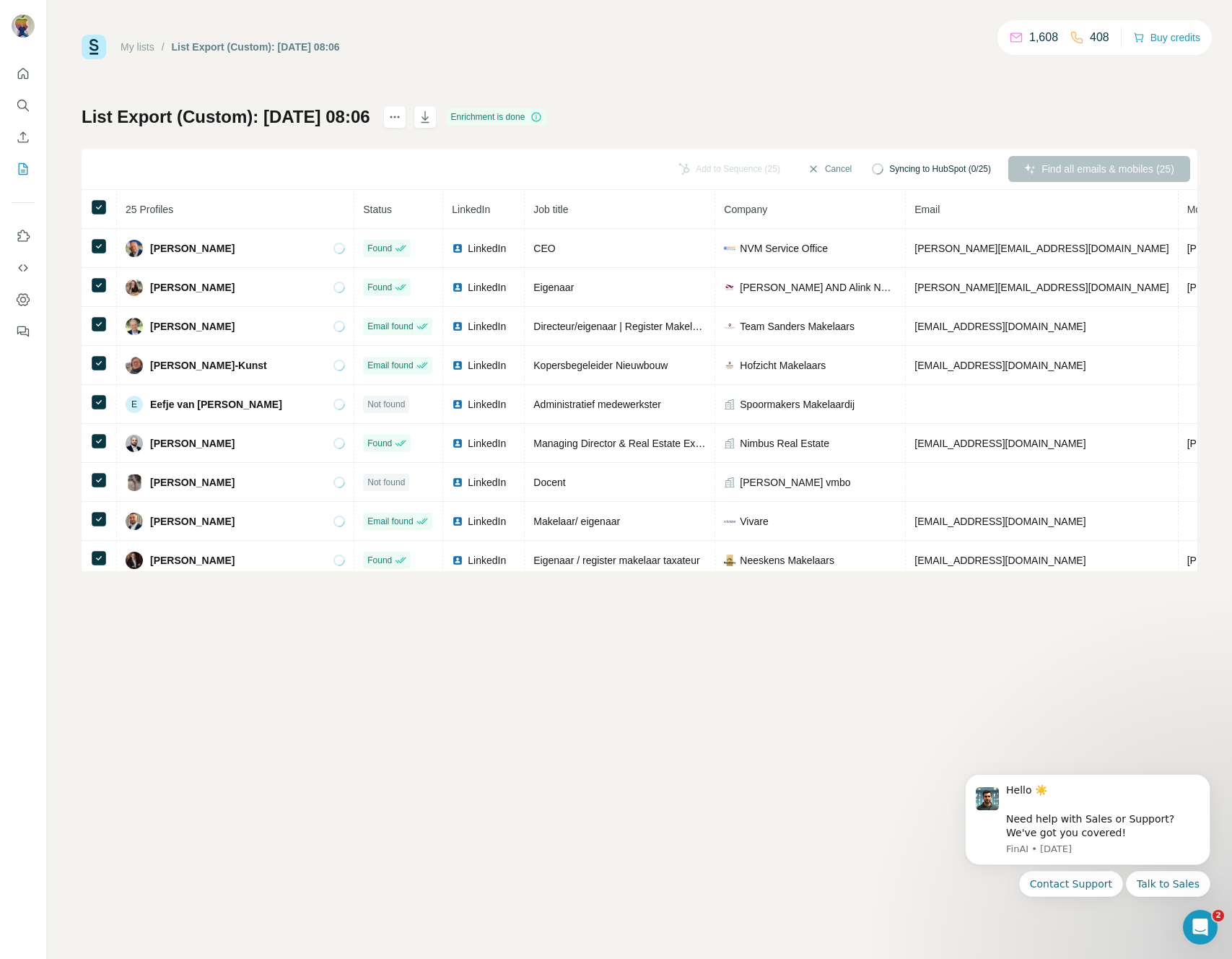
click at [882, 130] on div "List Export (Custom): [DATE] 08:06 Enrichment is done Add to Sequence (25) Canc…" at bounding box center [638, 338] width 1115 height 466
click at [993, 637] on div "My lists / List Export (Custom): [DATE] 08:06 1,608 408 Buy credits List Export…" at bounding box center [638, 479] width 1184 height 959
click at [340, 50] on div "List Export (Custom): 10/10/2025 08:06" at bounding box center [256, 47] width 168 height 14
click at [511, 40] on div "My lists / List Export (Custom): 10/10/2025 08:06 1,608 408 Buy credits" at bounding box center [638, 47] width 1115 height 24
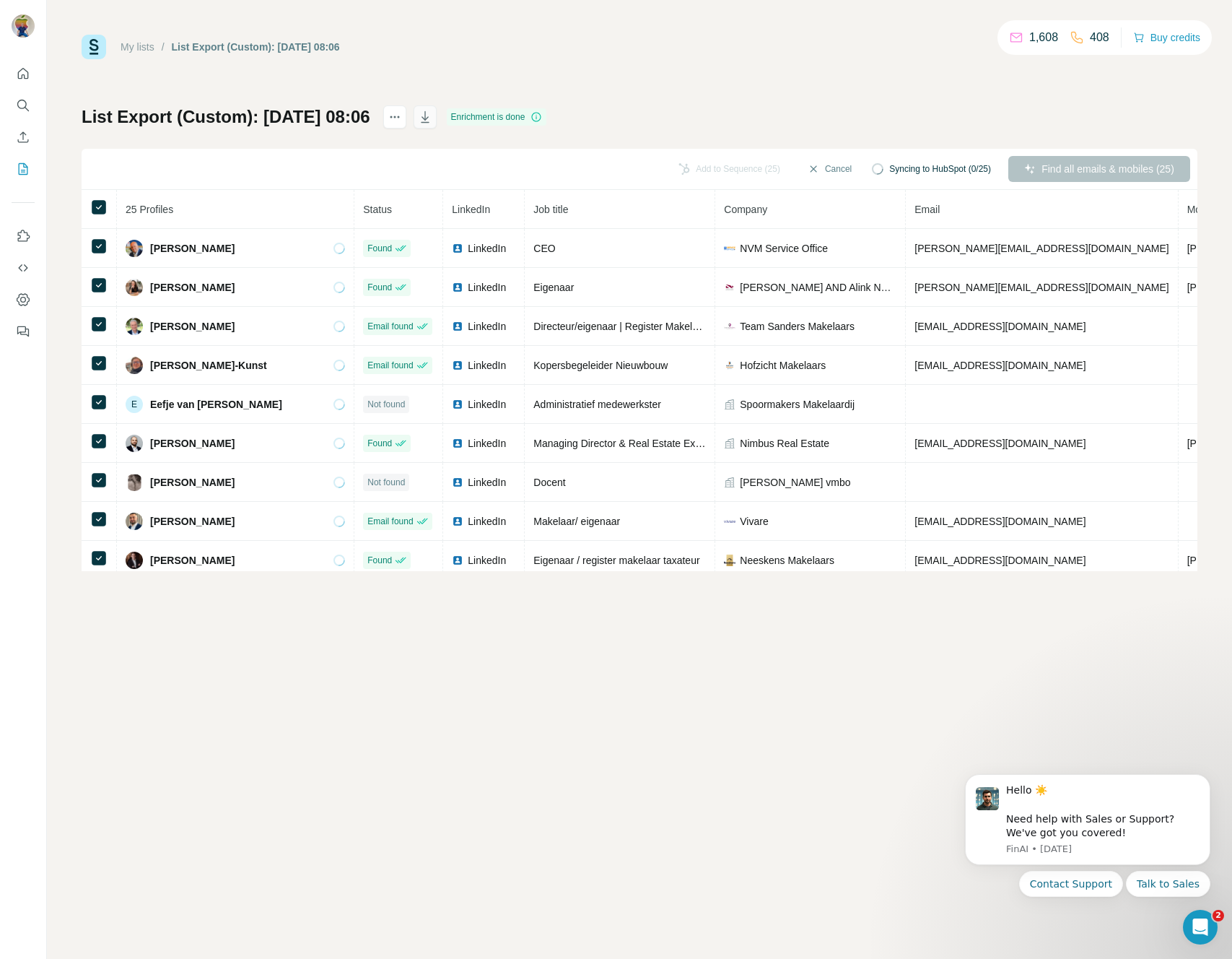
click at [432, 116] on icon "button" at bounding box center [425, 116] width 14 height 14
click at [253, 70] on div "My lists / List Export (Custom): 10/10/2025 08:06 1,608 408 Buy credits List Ex…" at bounding box center [638, 303] width 1115 height 536
click at [11, 75] on button "Quick start" at bounding box center [22, 74] width 23 height 26
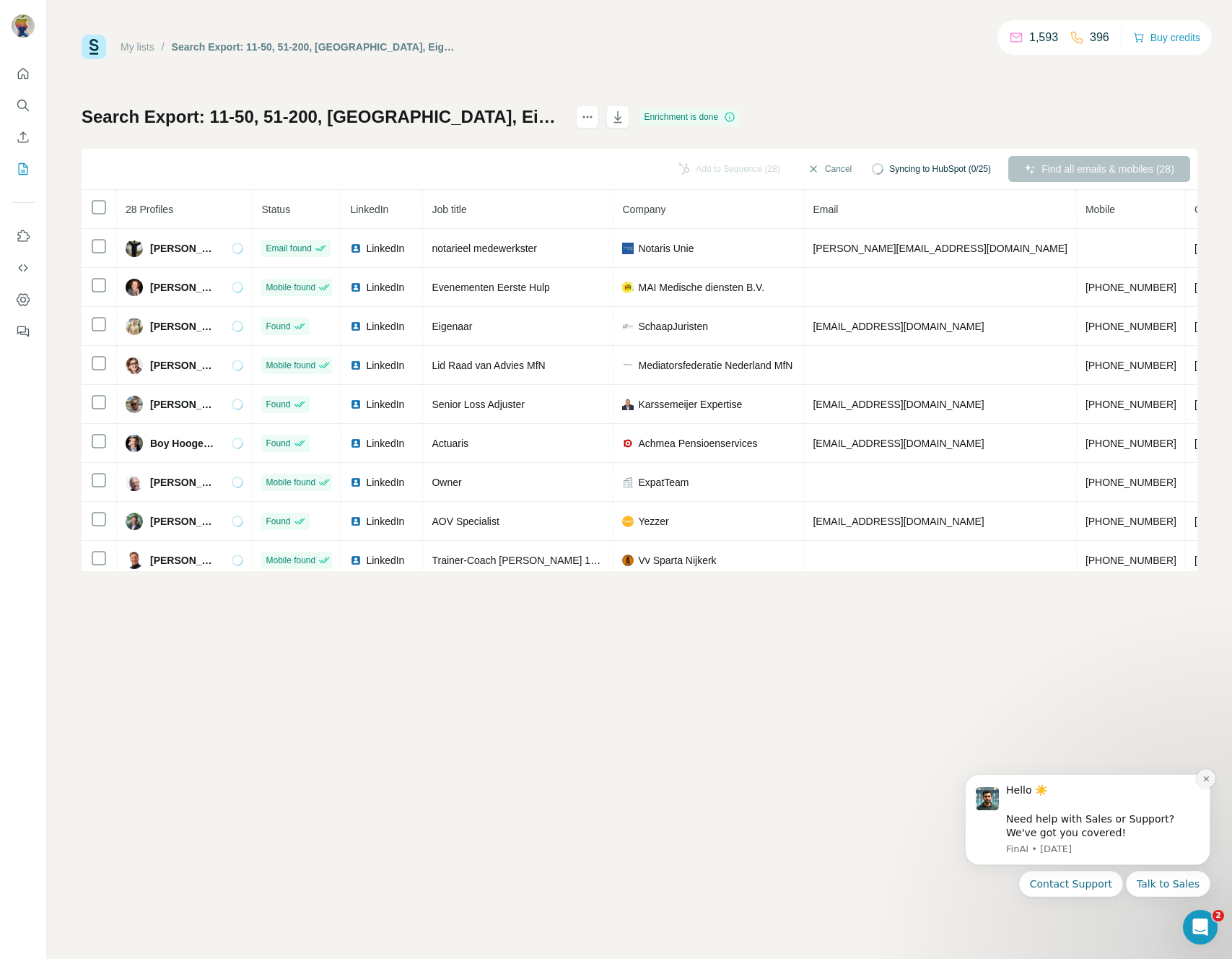
click at [1209, 781] on icon "Dismiss notification" at bounding box center [1206, 778] width 8 height 8
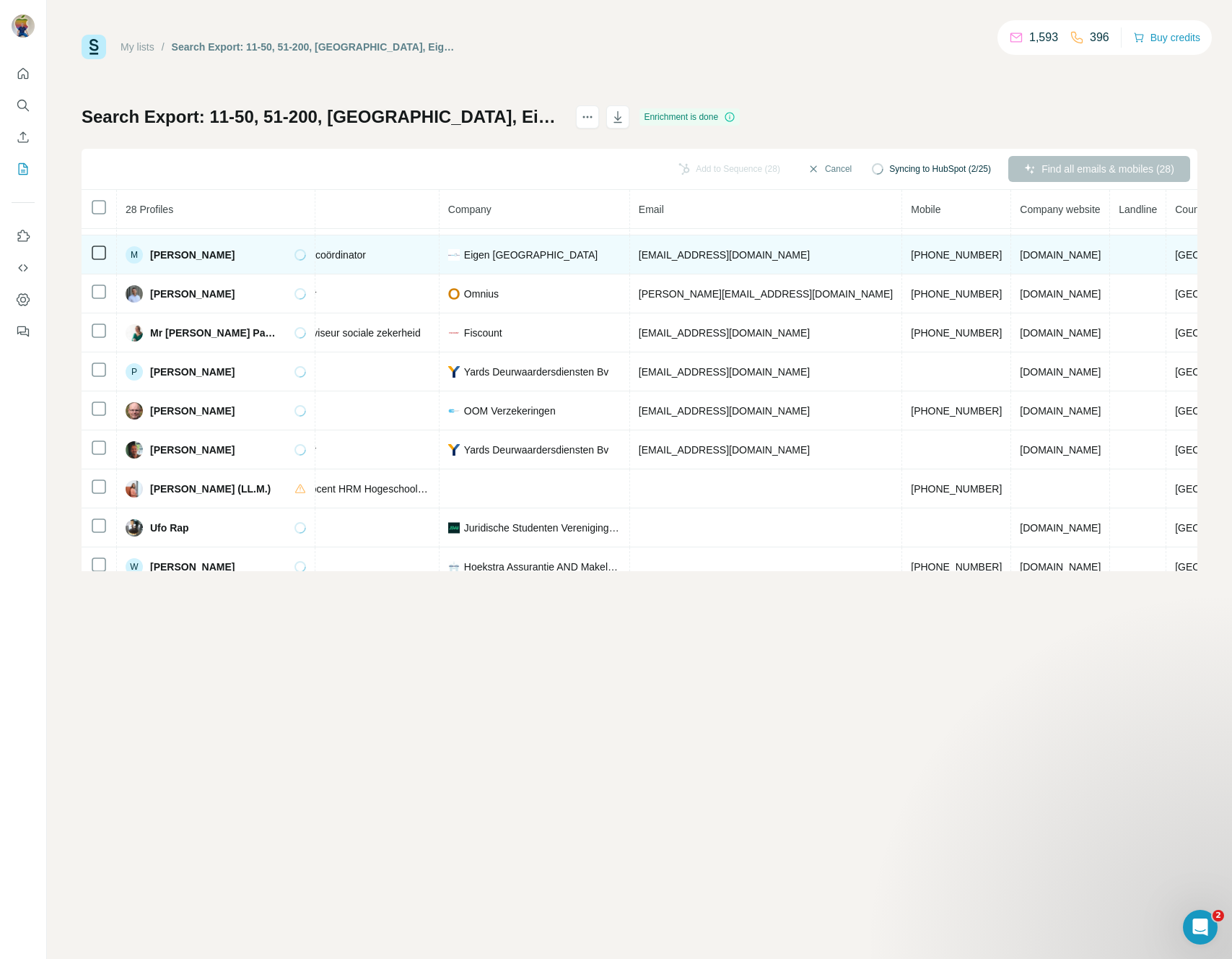
scroll to position [734, 279]
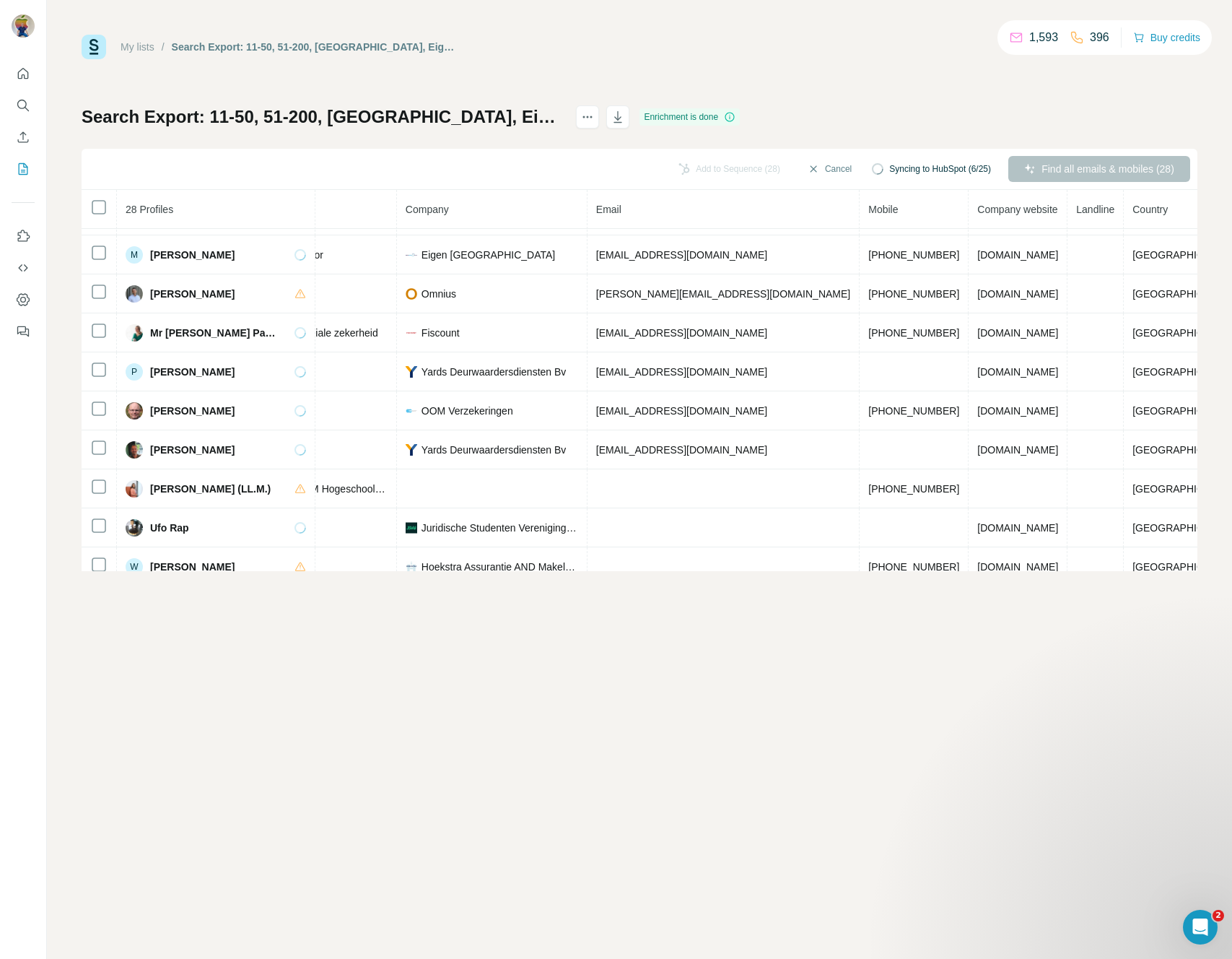
click at [823, 43] on div "My lists / Search Export: 11-50, 51-200, Netherlands, Eigenaar, Mede-eigenaar, …" at bounding box center [638, 47] width 1115 height 24
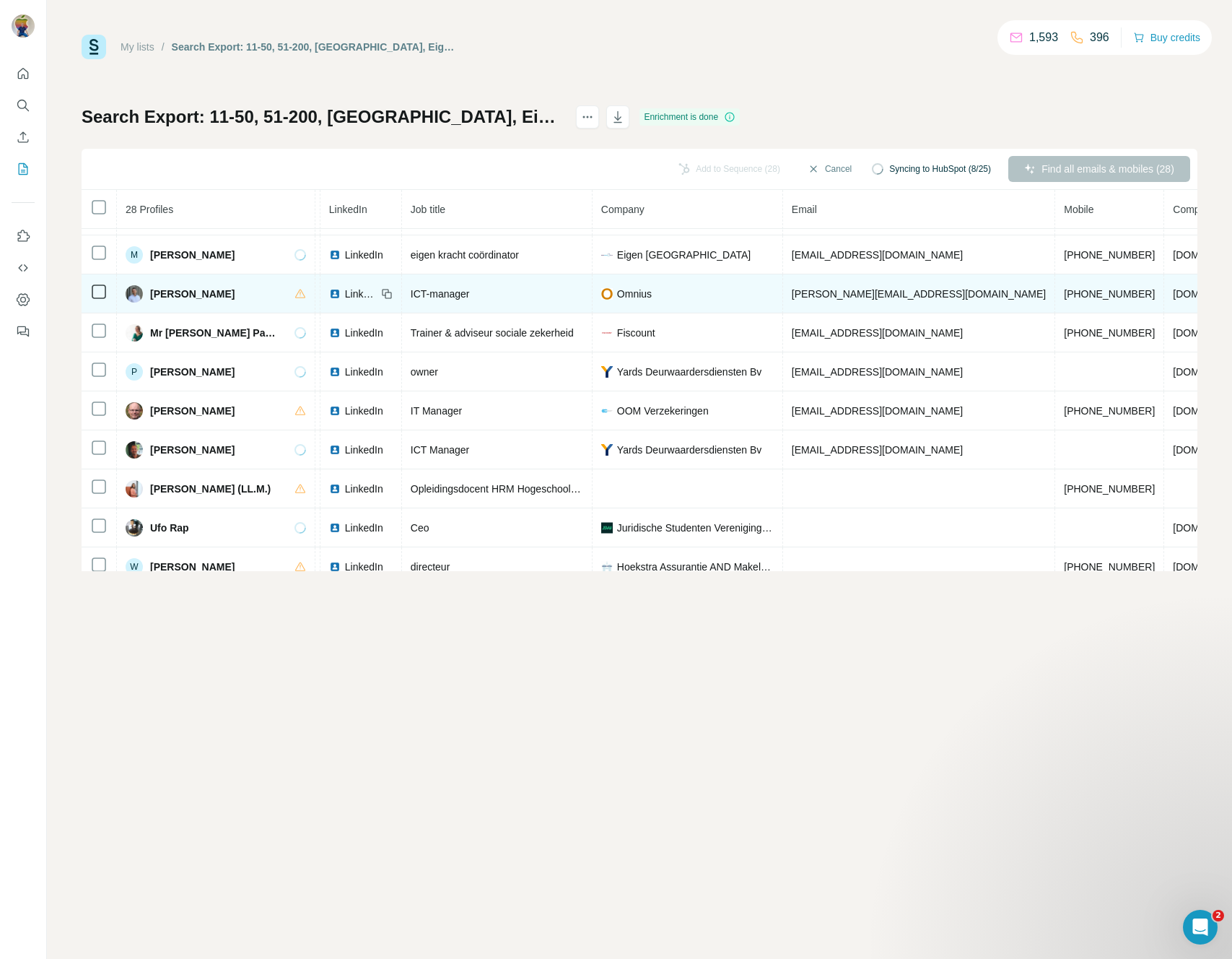
scroll to position [734, 0]
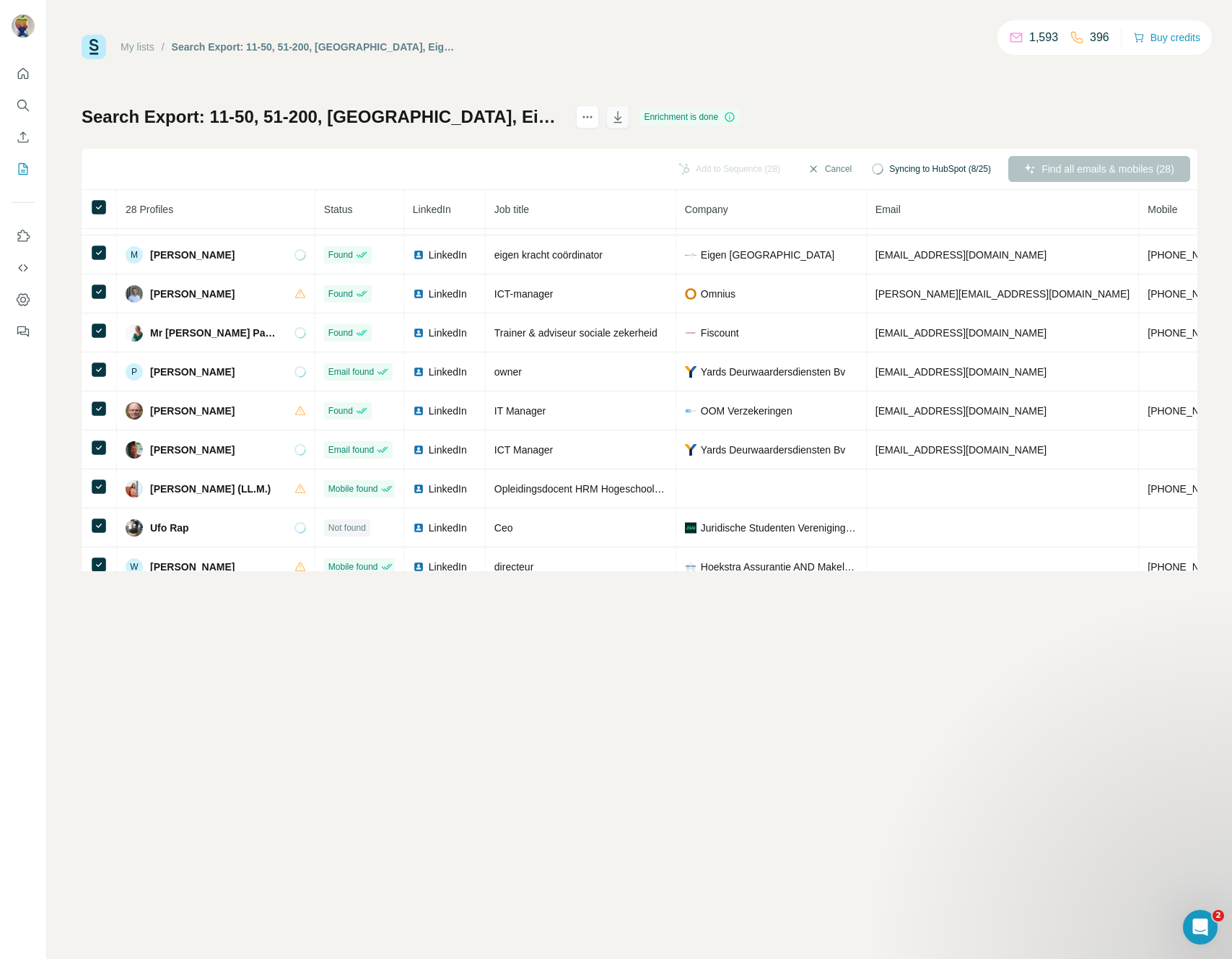
click at [622, 122] on icon "button" at bounding box center [618, 117] width 8 height 11
click at [901, 66] on div "My lists / Search Export: 11-50, 51-200, Netherlands, Eigenaar, Mede-eigenaar, …" at bounding box center [638, 303] width 1115 height 536
click at [624, 115] on icon "button" at bounding box center [617, 116] width 14 height 14
click at [837, 72] on div "My lists / Search Export: 11-50, 51-200, Netherlands, Eigenaar, Mede-eigenaar, …" at bounding box center [638, 303] width 1115 height 536
click at [629, 114] on button "button" at bounding box center [617, 117] width 23 height 23
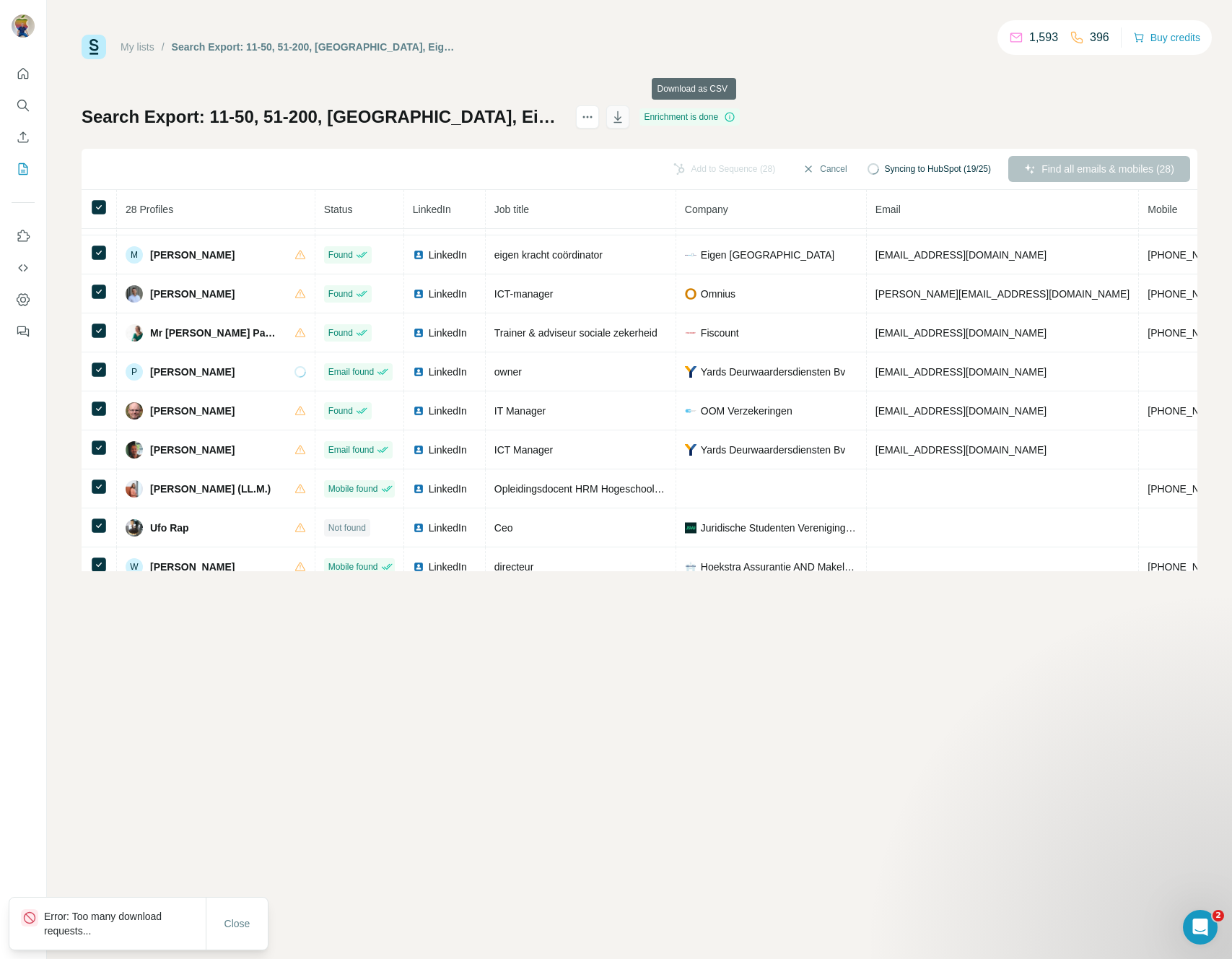
click at [622, 120] on icon "button" at bounding box center [619, 118] width 7 height 5
click at [624, 122] on icon "button" at bounding box center [617, 116] width 14 height 14
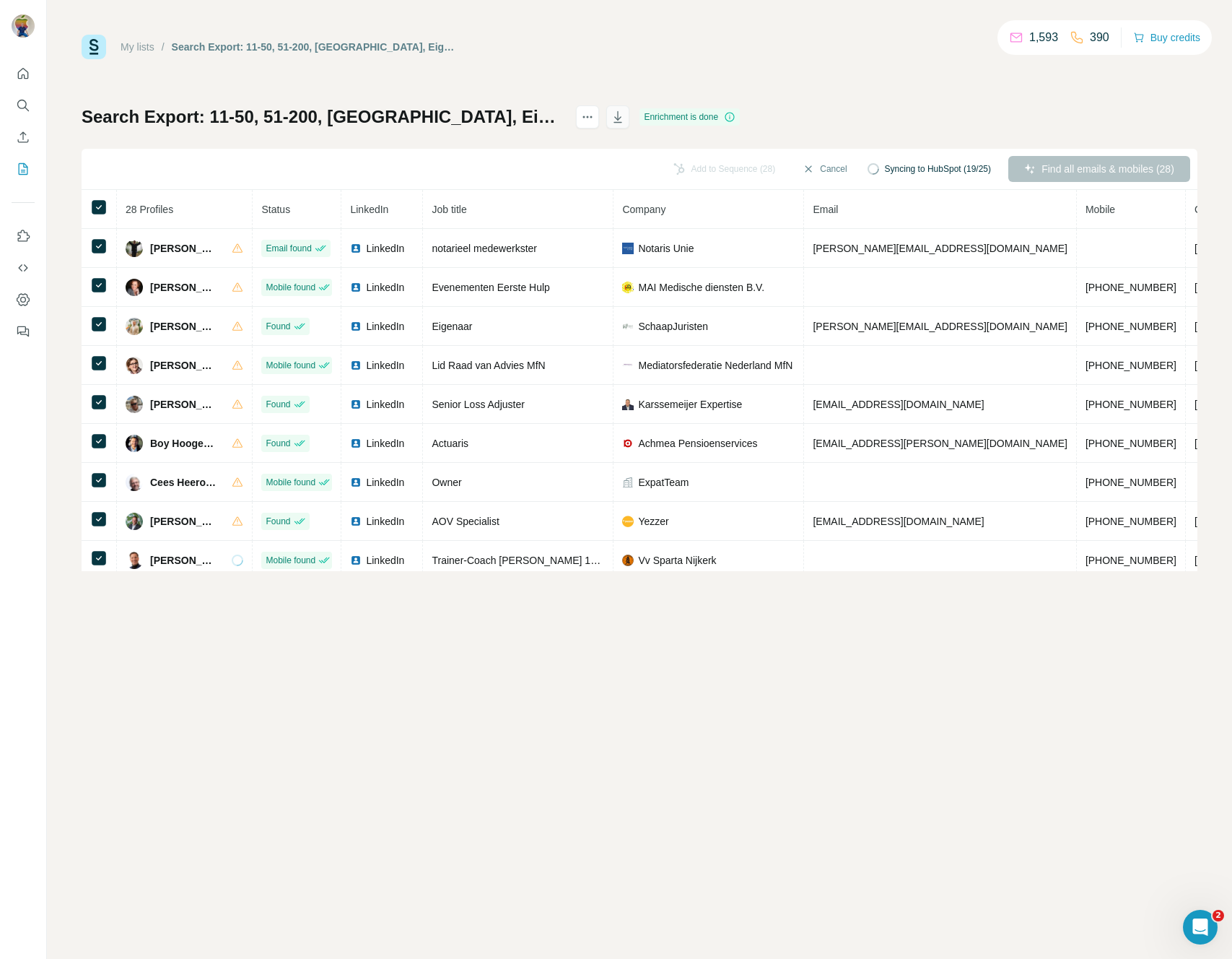
click at [629, 122] on button "button" at bounding box center [617, 117] width 23 height 23
click at [622, 119] on icon "button" at bounding box center [619, 118] width 7 height 5
click at [805, 168] on button "Cancel" at bounding box center [824, 169] width 64 height 26
click at [622, 117] on icon "button" at bounding box center [618, 117] width 8 height 11
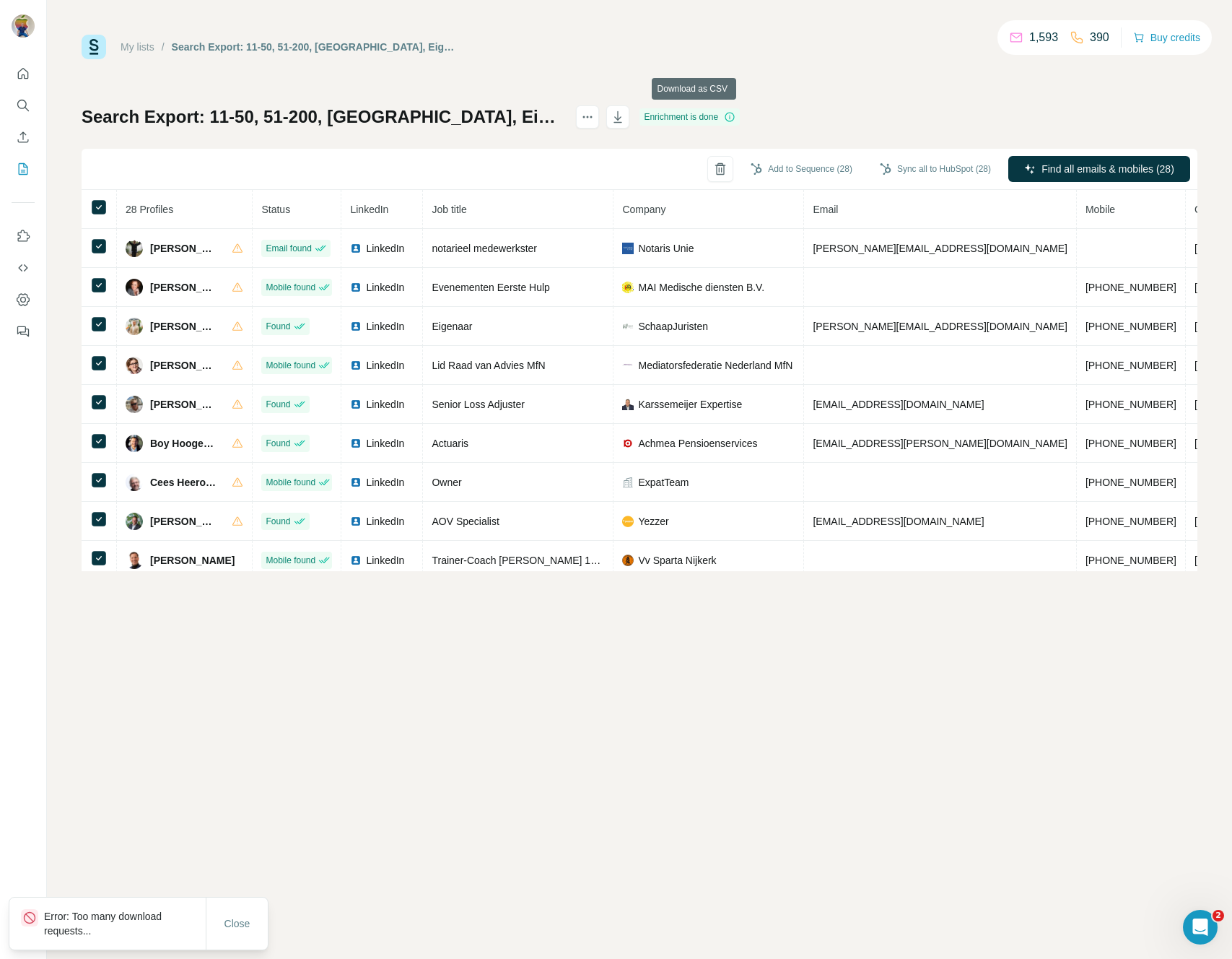
click at [915, 84] on div "My lists / Search Export: 11-50, 51-200, [GEOGRAPHIC_DATA], Eigenaar, Mede-eige…" at bounding box center [638, 303] width 1115 height 536
click at [235, 921] on span "Close" at bounding box center [237, 923] width 26 height 14
